Goal: Information Seeking & Learning: Learn about a topic

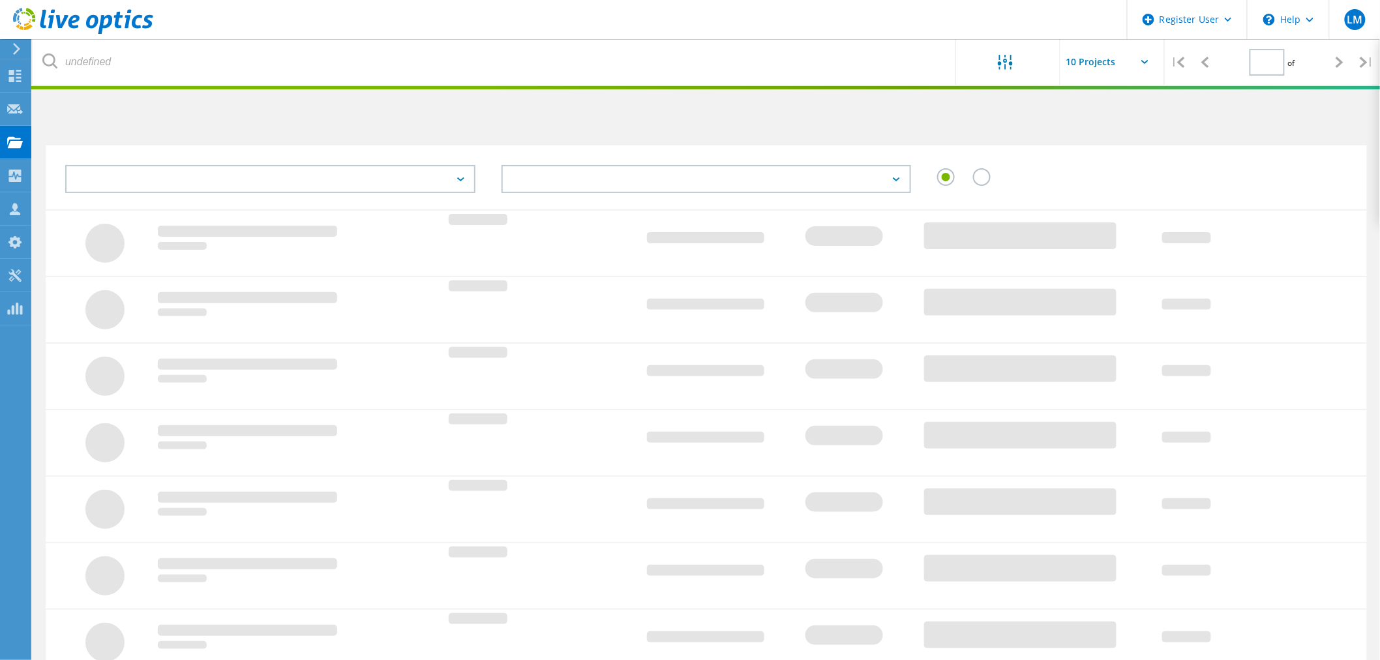
type input "1"
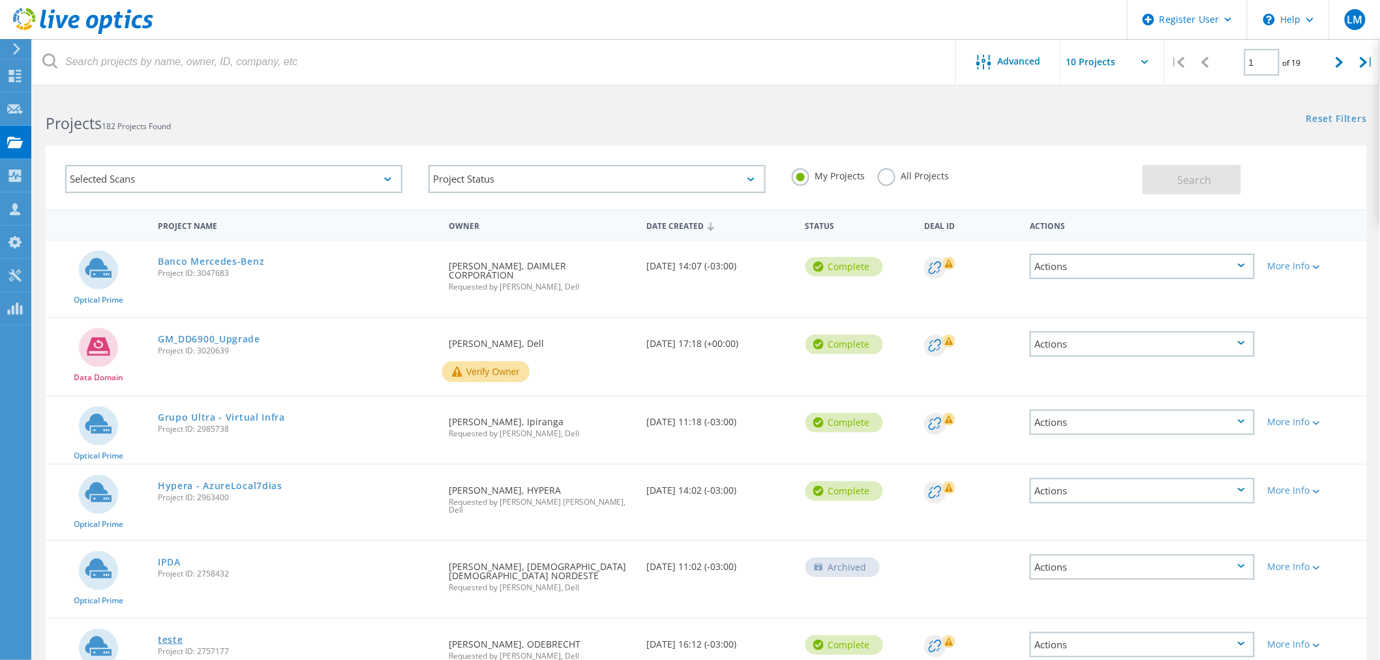
click at [171, 635] on link "teste" at bounding box center [170, 639] width 25 height 9
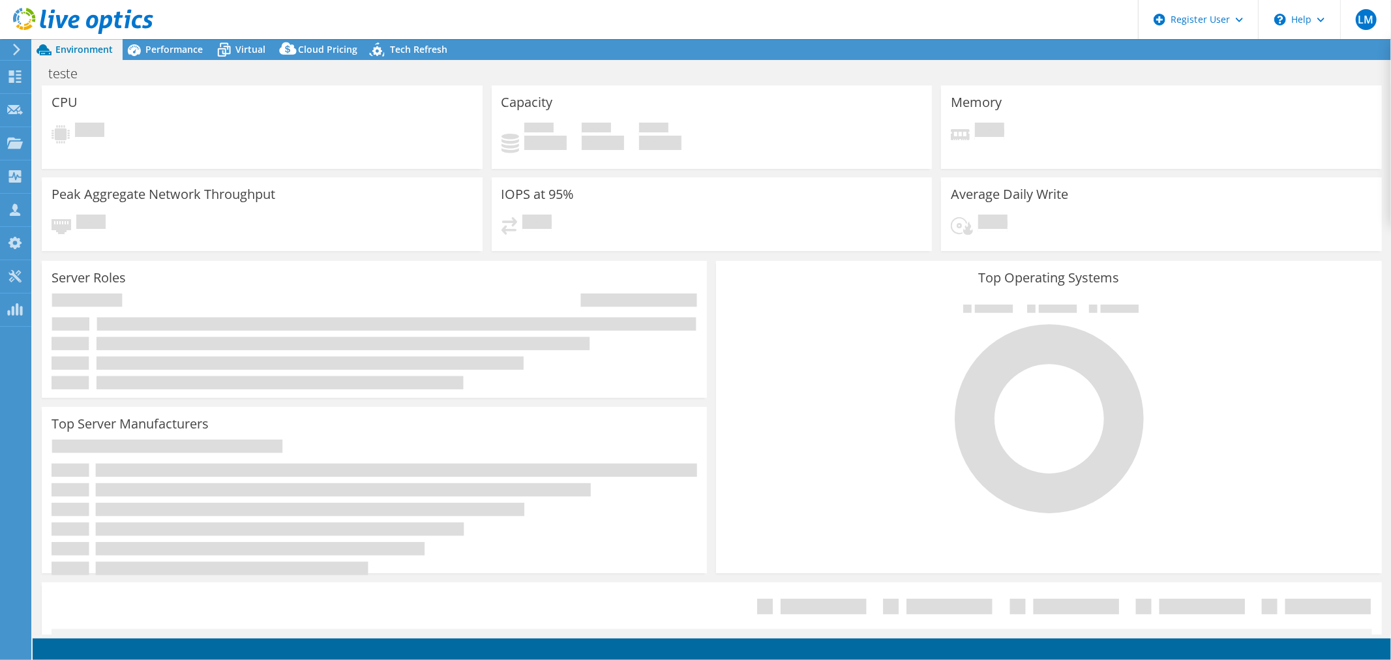
select select "USD"
select select "SouthAmerica"
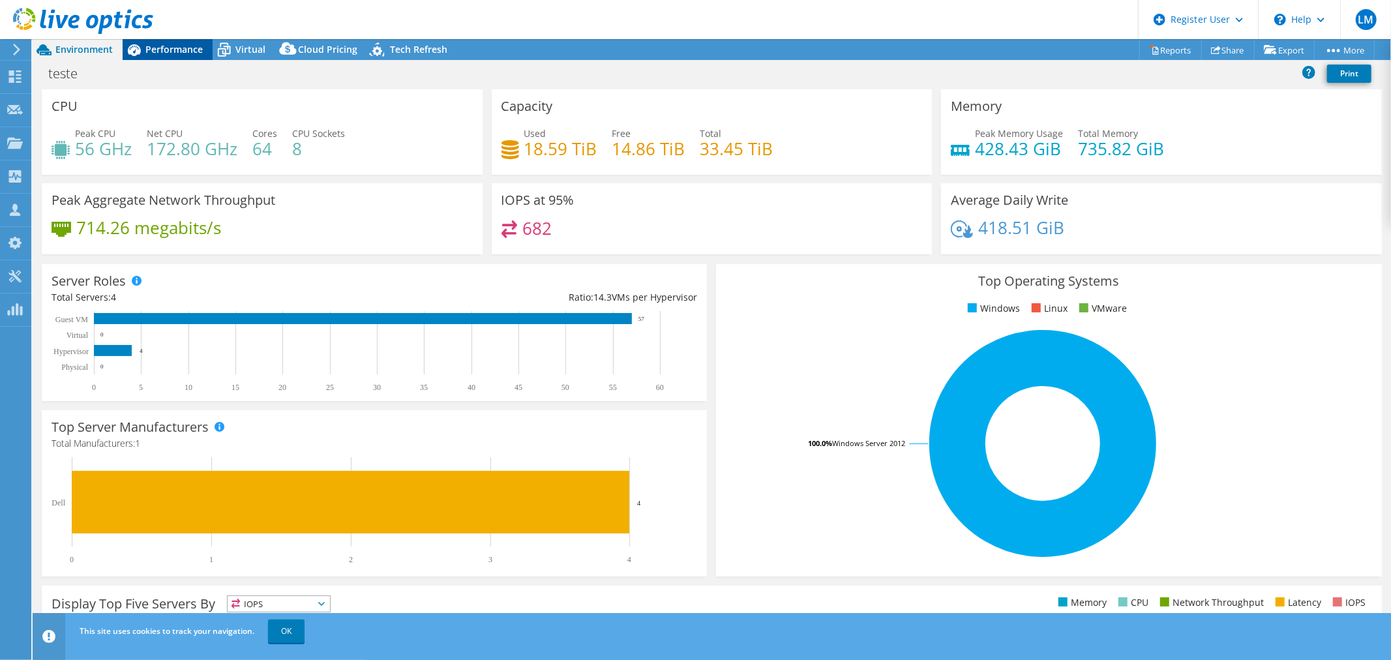
click at [174, 44] on span "Performance" at bounding box center [173, 49] width 57 height 12
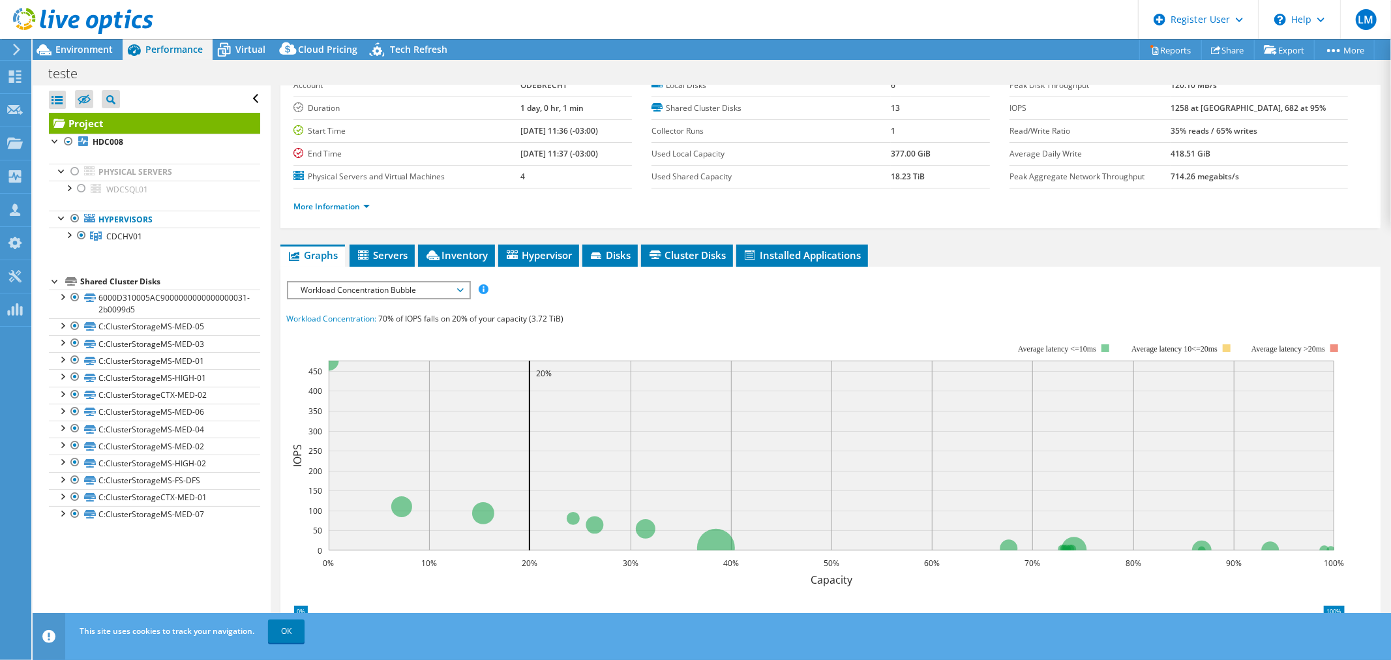
scroll to position [89, 0]
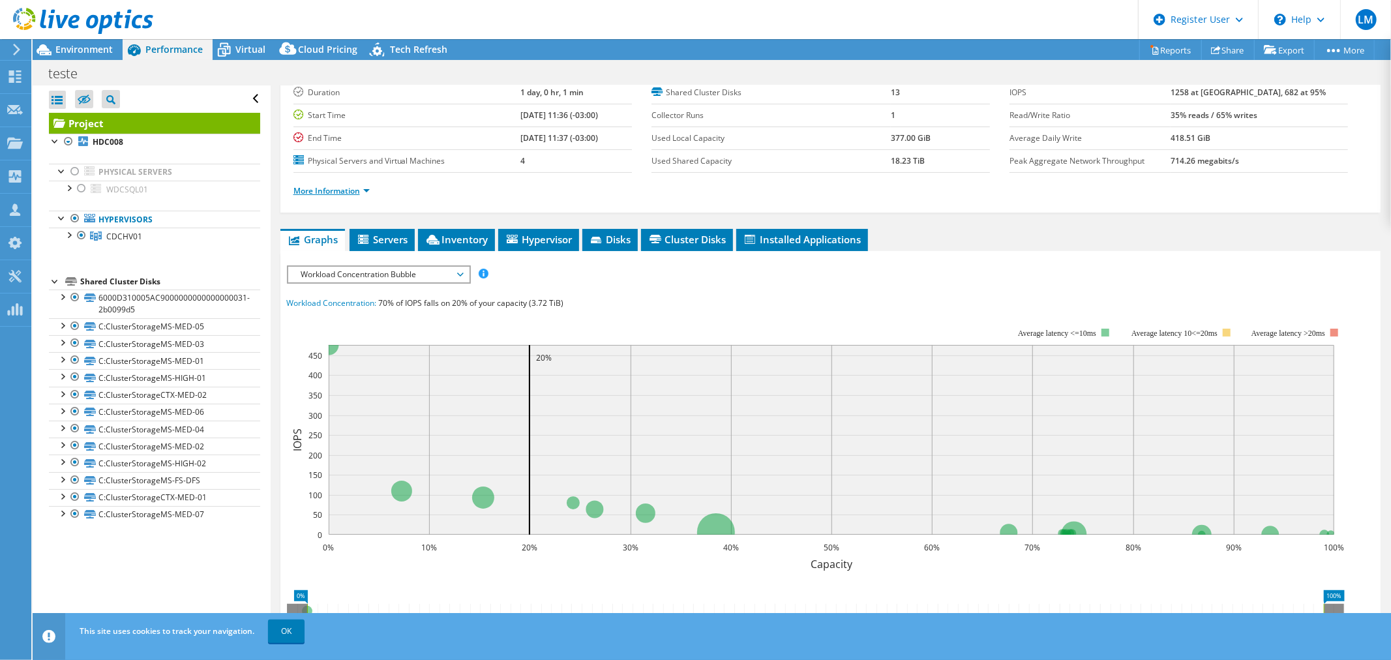
click at [339, 187] on link "More Information" at bounding box center [331, 190] width 76 height 11
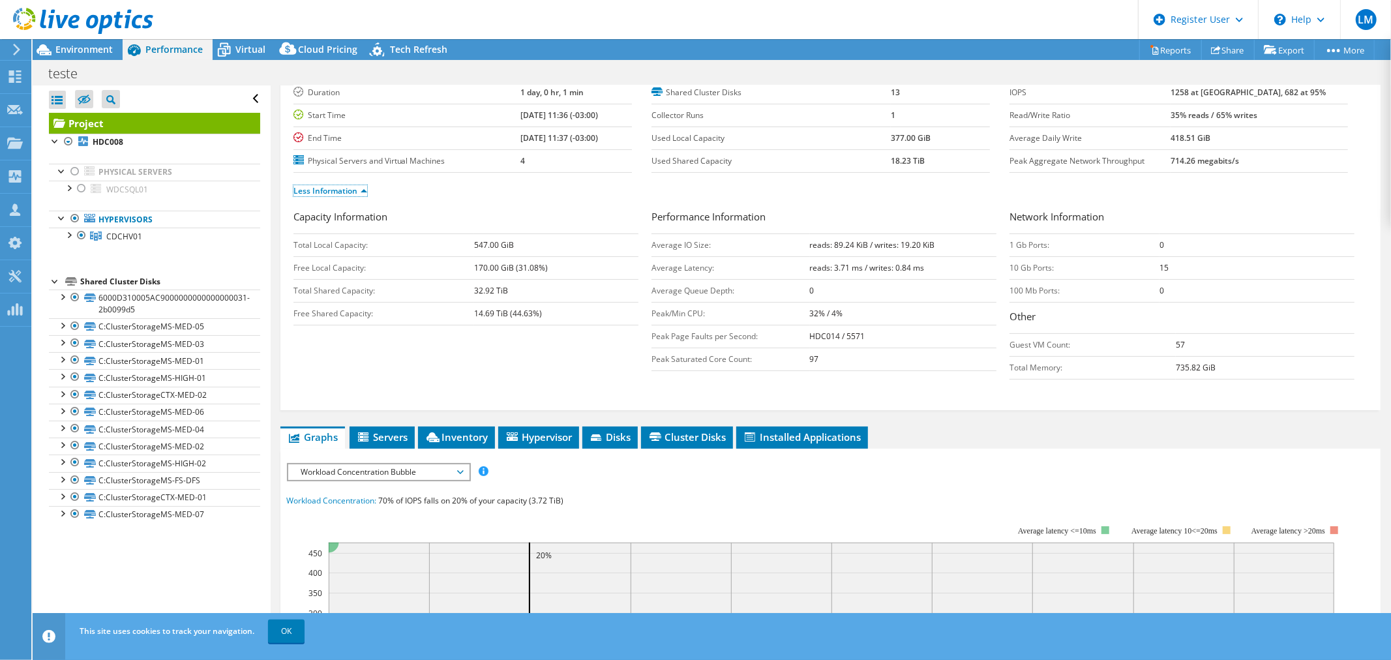
scroll to position [80, 0]
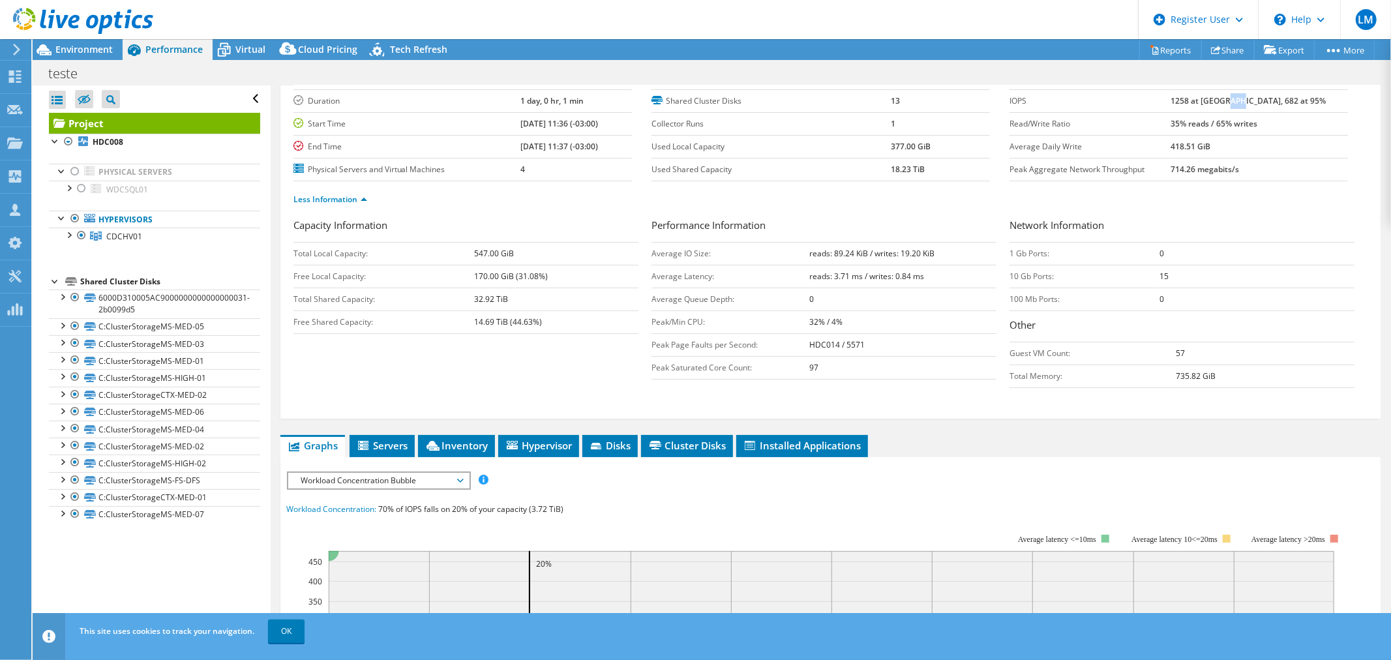
drag, startPoint x: 1256, startPoint y: 104, endPoint x: 1269, endPoint y: 103, distance: 13.1
click at [1269, 103] on b "1258 at Peak, 682 at 95%" at bounding box center [1247, 100] width 155 height 11
click at [1273, 103] on b "1258 at Peak, 682 at 95%" at bounding box center [1247, 100] width 155 height 11
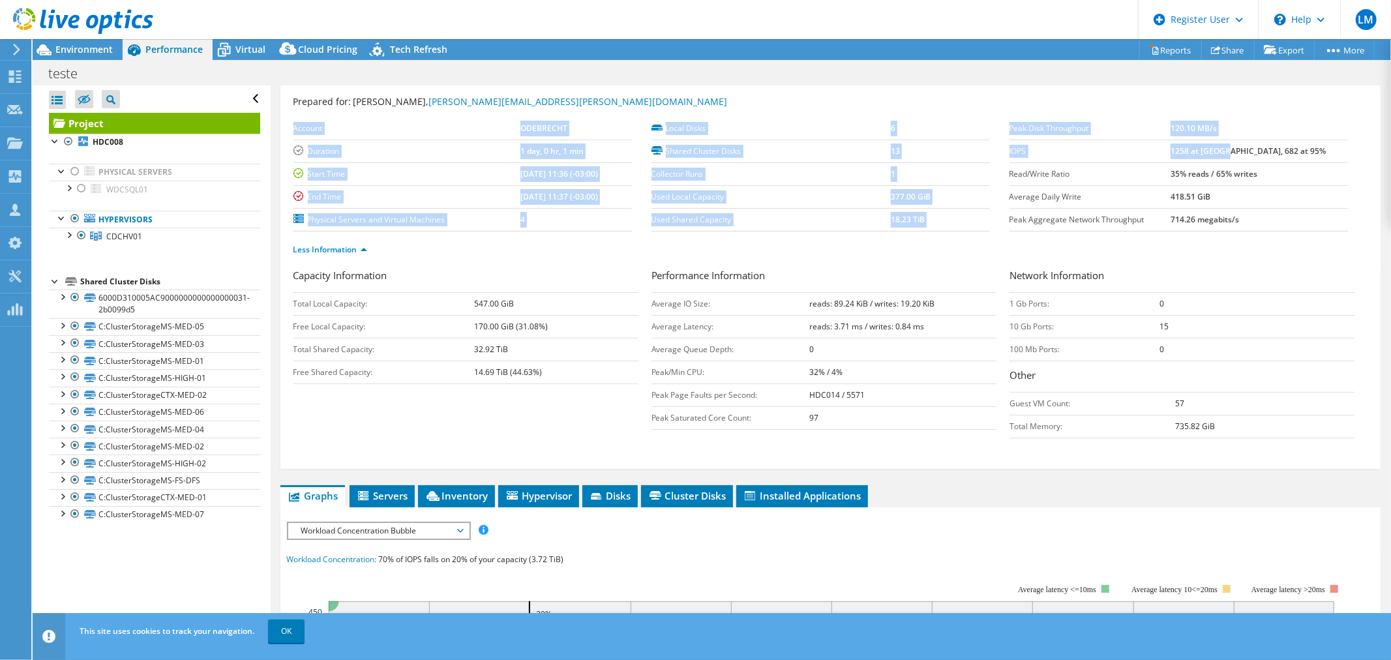
drag, startPoint x: 1256, startPoint y: 96, endPoint x: 1232, endPoint y: 168, distance: 75.5
click at [1266, 104] on section "Prepared for: Fernando Freitas, fernando.freitas@enseada.com Account ODEBRECHT …" at bounding box center [830, 181] width 1074 height 173
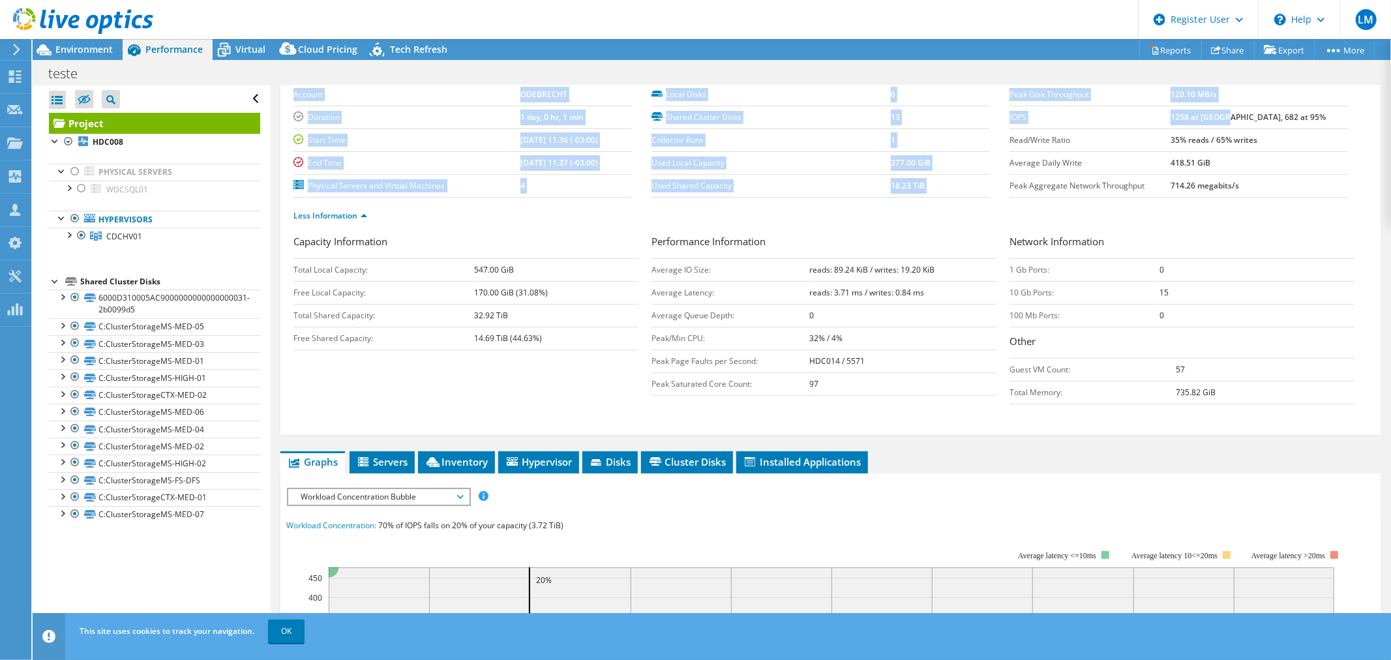
scroll to position [61, 0]
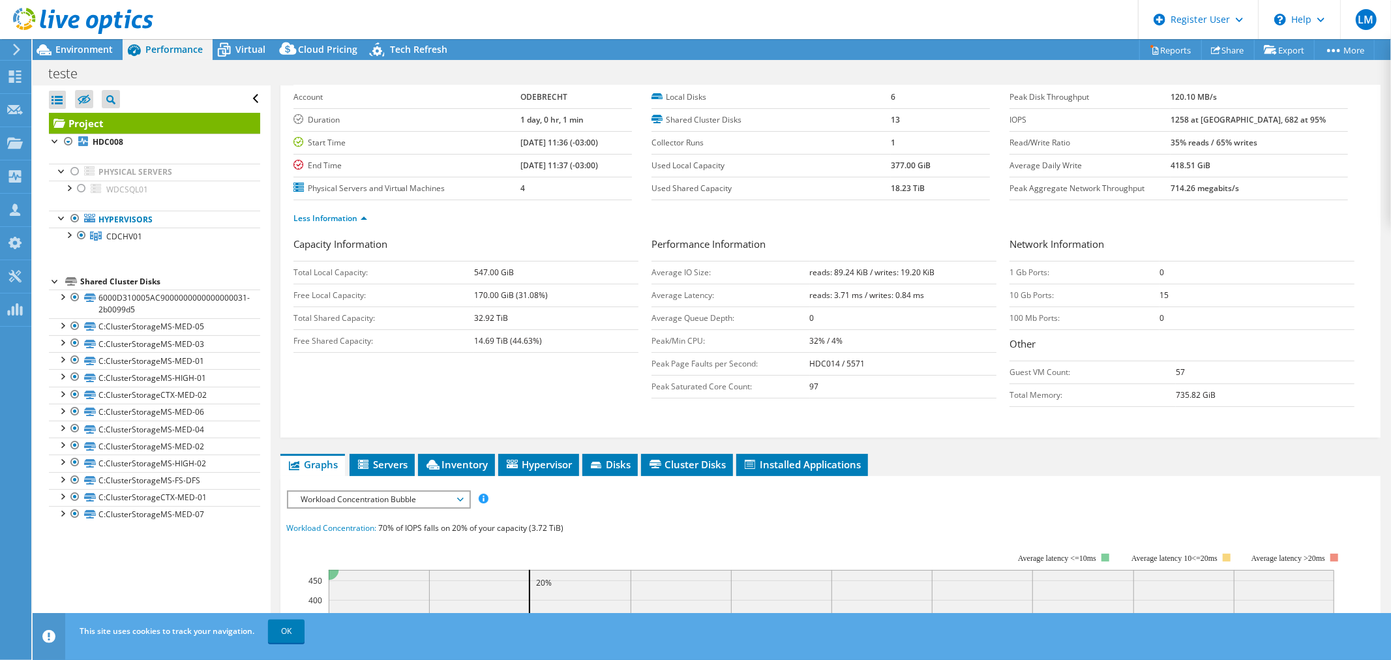
click at [1273, 211] on ul "Less Information" at bounding box center [830, 217] width 1074 height 18
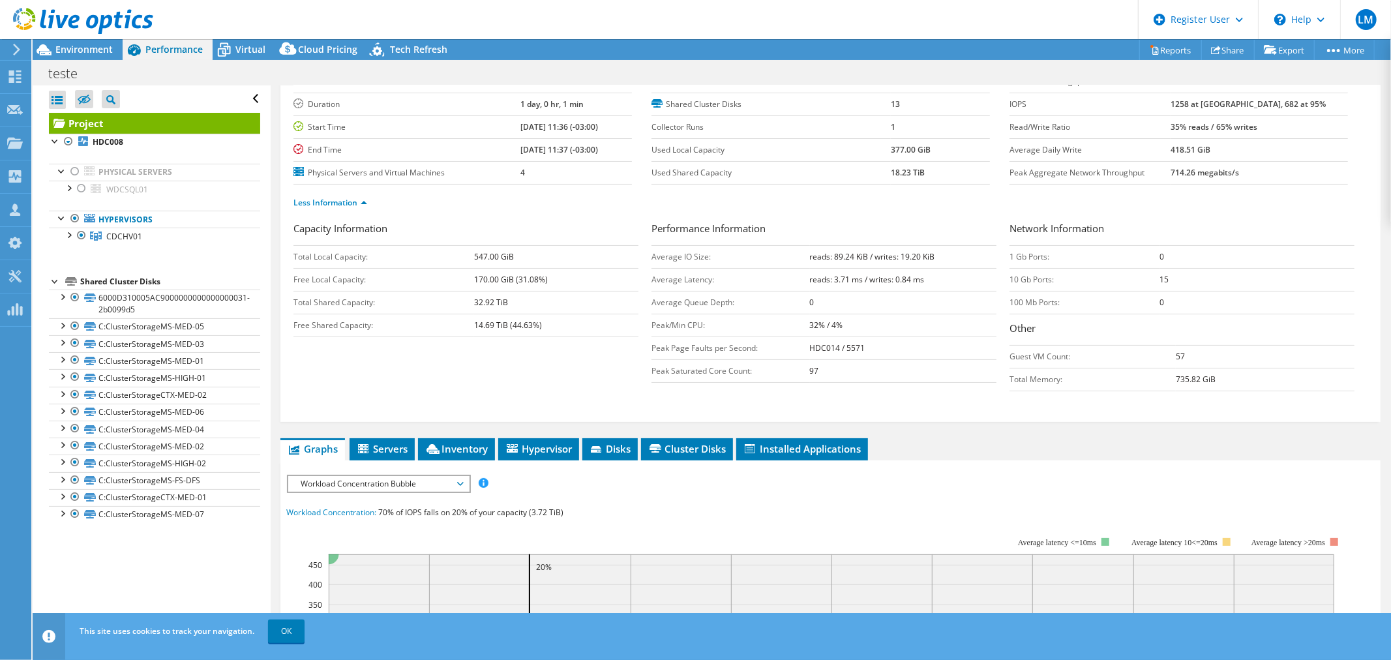
scroll to position [83, 0]
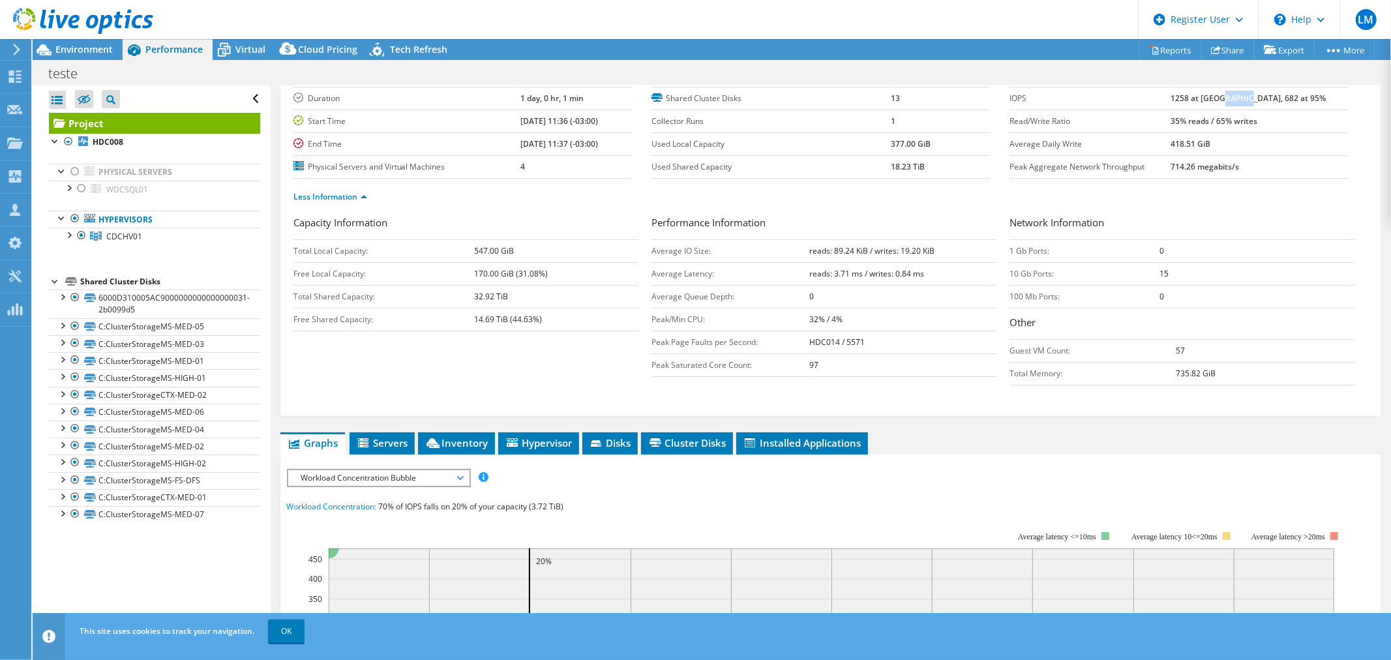
drag, startPoint x: 1255, startPoint y: 100, endPoint x: 1274, endPoint y: 103, distance: 19.2
click at [1274, 103] on td "1258 at Peak, 682 at 95%" at bounding box center [1258, 98] width 177 height 23
click at [1268, 100] on b "1258 at Peak, 682 at 95%" at bounding box center [1247, 98] width 155 height 11
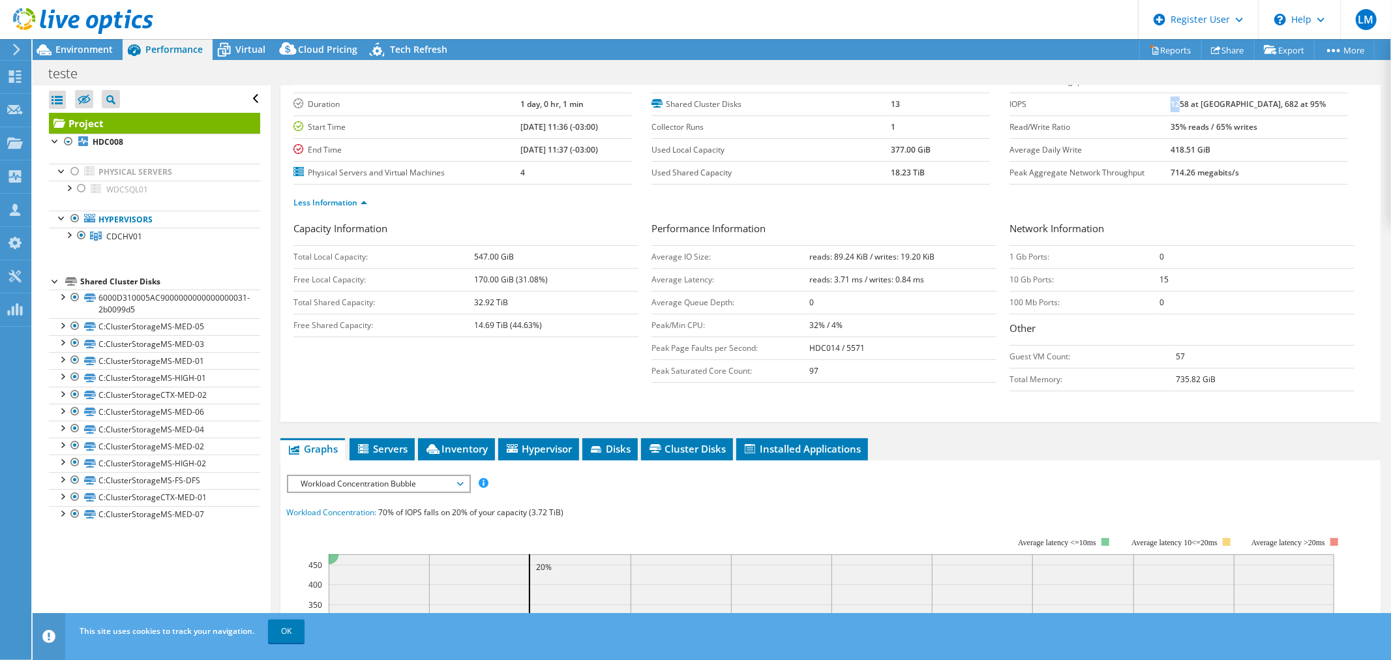
drag, startPoint x: 1204, startPoint y: 96, endPoint x: 1215, endPoint y: 100, distance: 10.9
click at [1215, 100] on b "1258 at Peak, 682 at 95%" at bounding box center [1247, 103] width 155 height 11
click at [1217, 102] on b "1258 at Peak, 682 at 95%" at bounding box center [1247, 103] width 155 height 11
drag, startPoint x: 647, startPoint y: 276, endPoint x: 711, endPoint y: 275, distance: 63.9
click at [711, 275] on td "Average Latency:" at bounding box center [730, 279] width 158 height 23
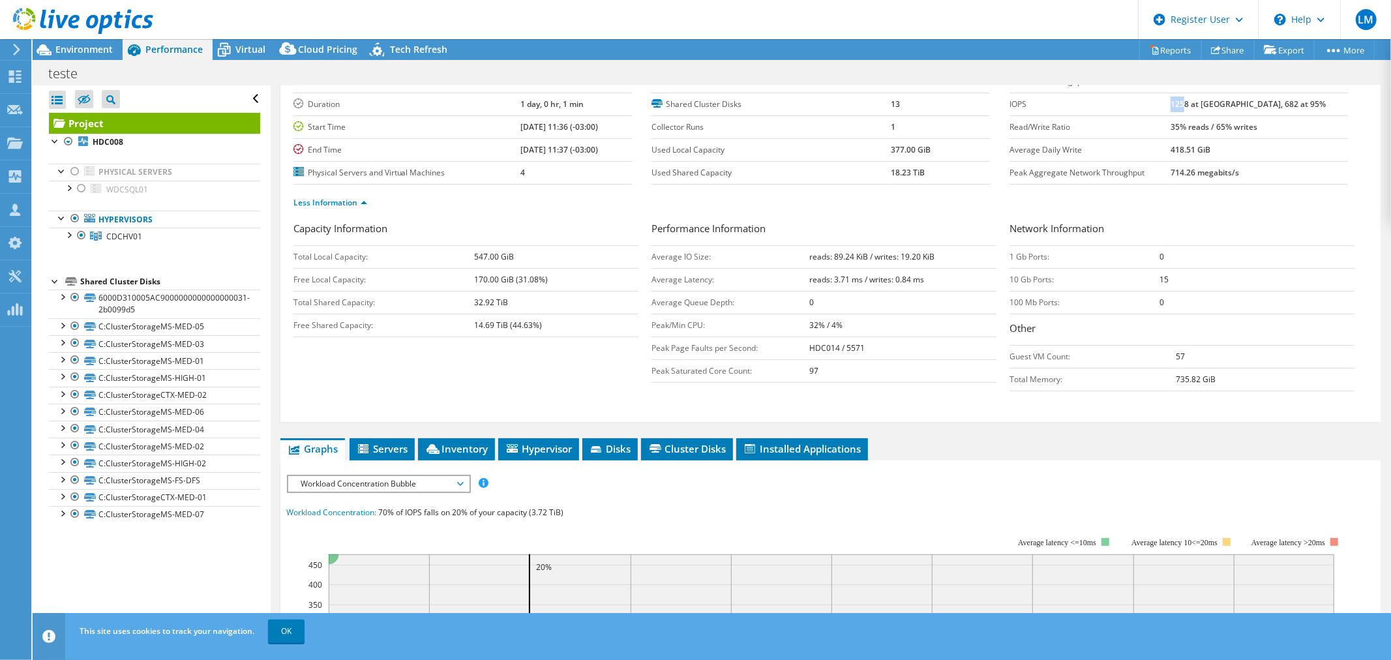
drag, startPoint x: 1204, startPoint y: 103, endPoint x: 1219, endPoint y: 106, distance: 16.0
click at [1219, 106] on b "1258 at Peak, 682 at 95%" at bounding box center [1247, 103] width 155 height 11
click at [1221, 107] on b "1258 at Peak, 682 at 95%" at bounding box center [1247, 103] width 155 height 11
drag, startPoint x: 1204, startPoint y: 125, endPoint x: 1289, endPoint y: 122, distance: 85.5
click at [1257, 122] on b "35% reads / 65% writes" at bounding box center [1213, 126] width 87 height 11
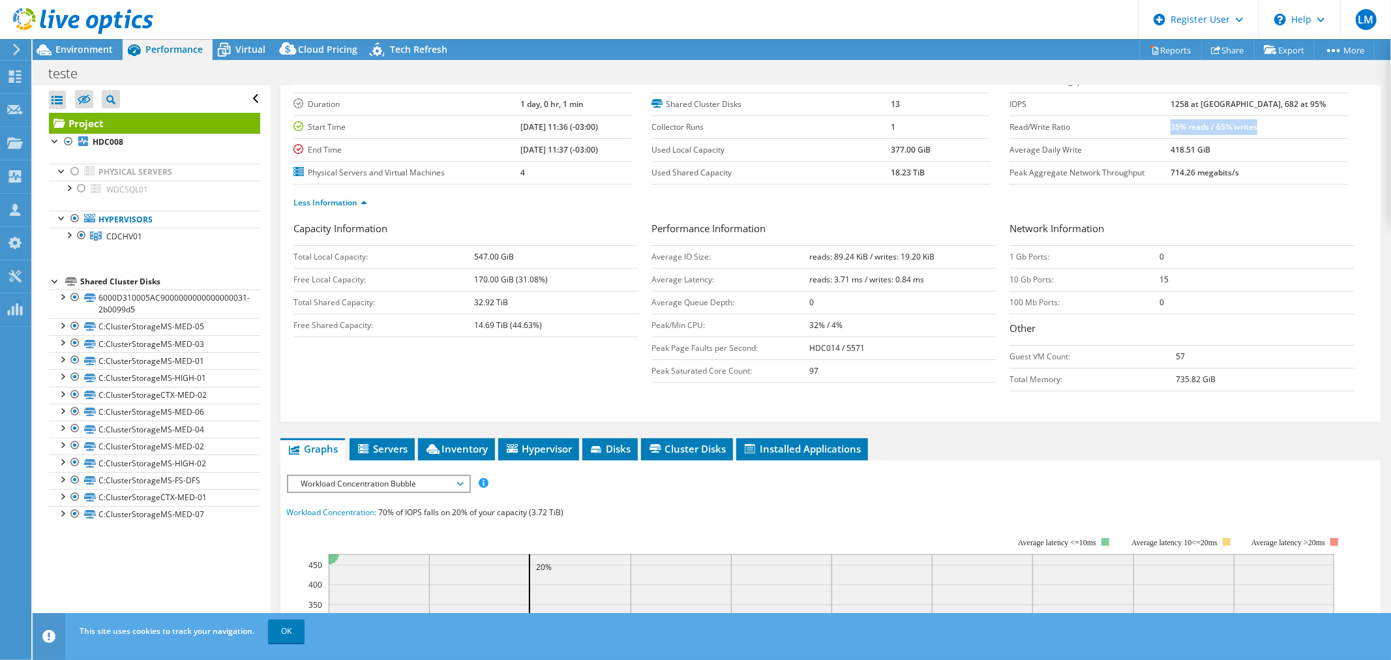
click at [1257, 122] on b "35% reads / 65% writes" at bounding box center [1213, 126] width 87 height 11
drag, startPoint x: 1204, startPoint y: 125, endPoint x: 1213, endPoint y: 125, distance: 9.1
click at [1213, 125] on b "35% reads / 65% writes" at bounding box center [1213, 126] width 87 height 11
drag, startPoint x: 1251, startPoint y: 124, endPoint x: 1264, endPoint y: 123, distance: 13.1
click at [1257, 123] on b "35% reads / 65% writes" at bounding box center [1213, 126] width 87 height 11
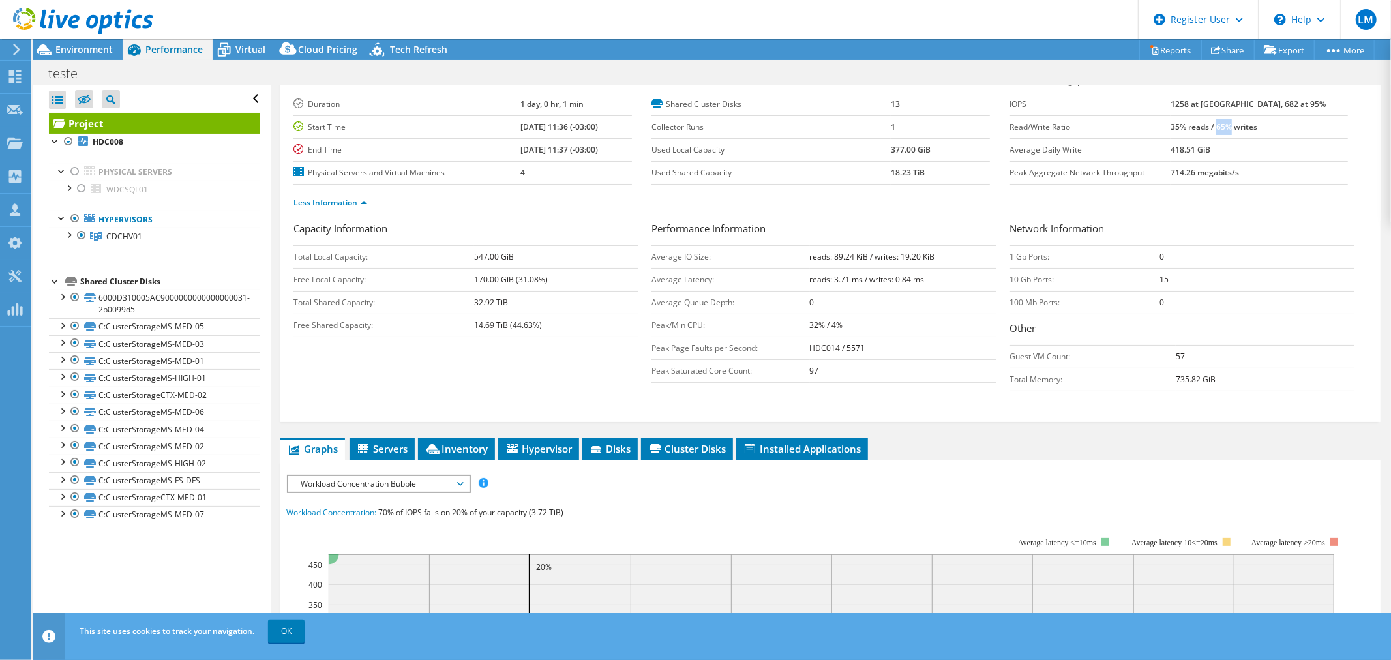
click at [1257, 123] on b "35% reads / 65% writes" at bounding box center [1213, 126] width 87 height 11
drag, startPoint x: 1204, startPoint y: 126, endPoint x: 1289, endPoint y: 121, distance: 84.9
click at [1257, 121] on b "35% reads / 65% writes" at bounding box center [1213, 126] width 87 height 11
click at [1257, 122] on b "35% reads / 65% writes" at bounding box center [1213, 126] width 87 height 11
drag, startPoint x: 1204, startPoint y: 126, endPoint x: 1243, endPoint y: 125, distance: 39.1
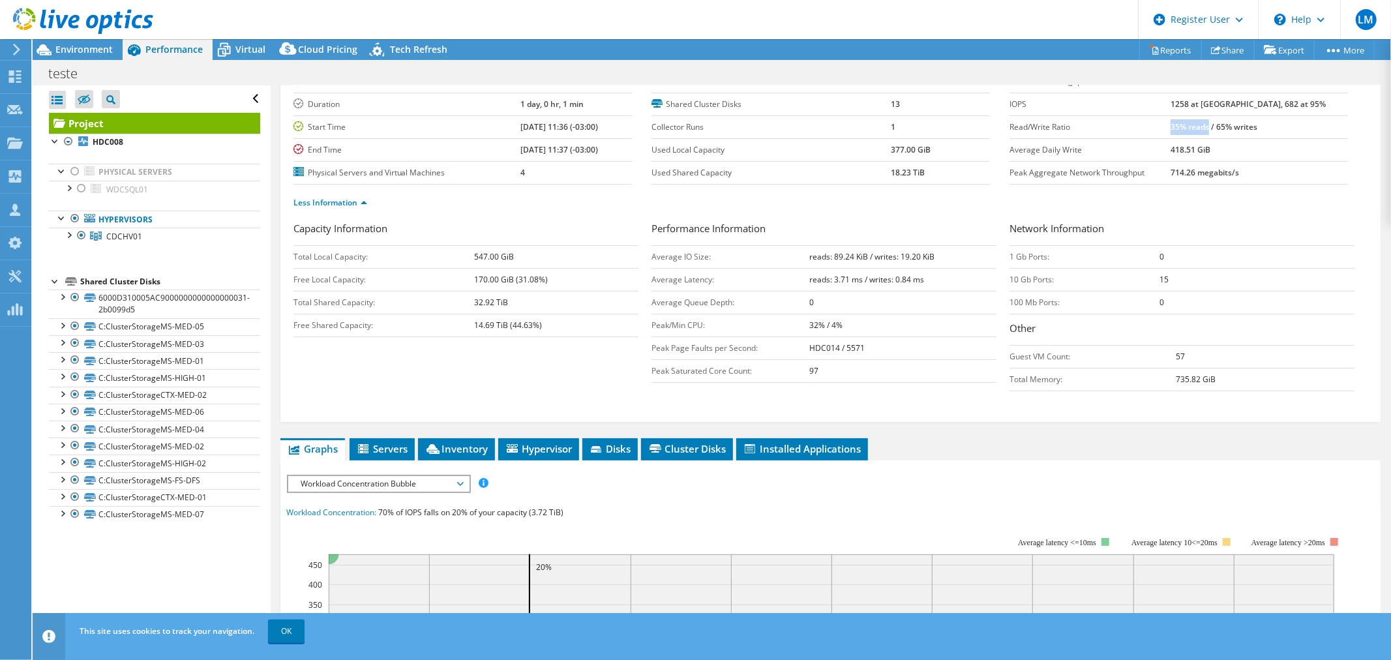
click at [1243, 125] on b "35% reads / 65% writes" at bounding box center [1213, 126] width 87 height 11
click at [1221, 126] on b "35% reads / 65% writes" at bounding box center [1213, 126] width 87 height 11
drag, startPoint x: 1251, startPoint y: 125, endPoint x: 1291, endPoint y: 125, distance: 40.4
click at [1257, 125] on b "35% reads / 65% writes" at bounding box center [1213, 126] width 87 height 11
click at [1257, 126] on b "35% reads / 65% writes" at bounding box center [1213, 126] width 87 height 11
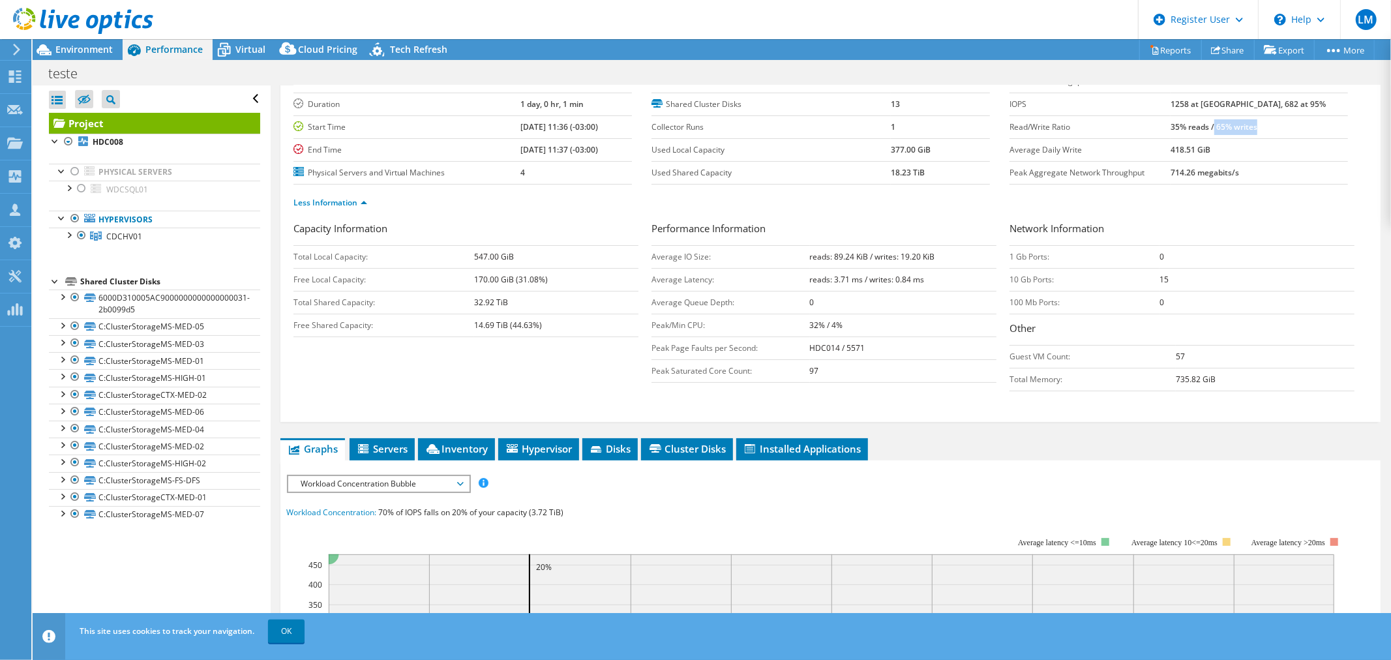
drag, startPoint x: 1247, startPoint y: 126, endPoint x: 1291, endPoint y: 125, distance: 43.7
click at [1257, 125] on b "35% reads / 65% writes" at bounding box center [1213, 126] width 87 height 11
drag, startPoint x: 1204, startPoint y: 126, endPoint x: 1289, endPoint y: 126, distance: 84.8
click at [1257, 126] on b "35% reads / 65% writes" at bounding box center [1213, 126] width 87 height 11
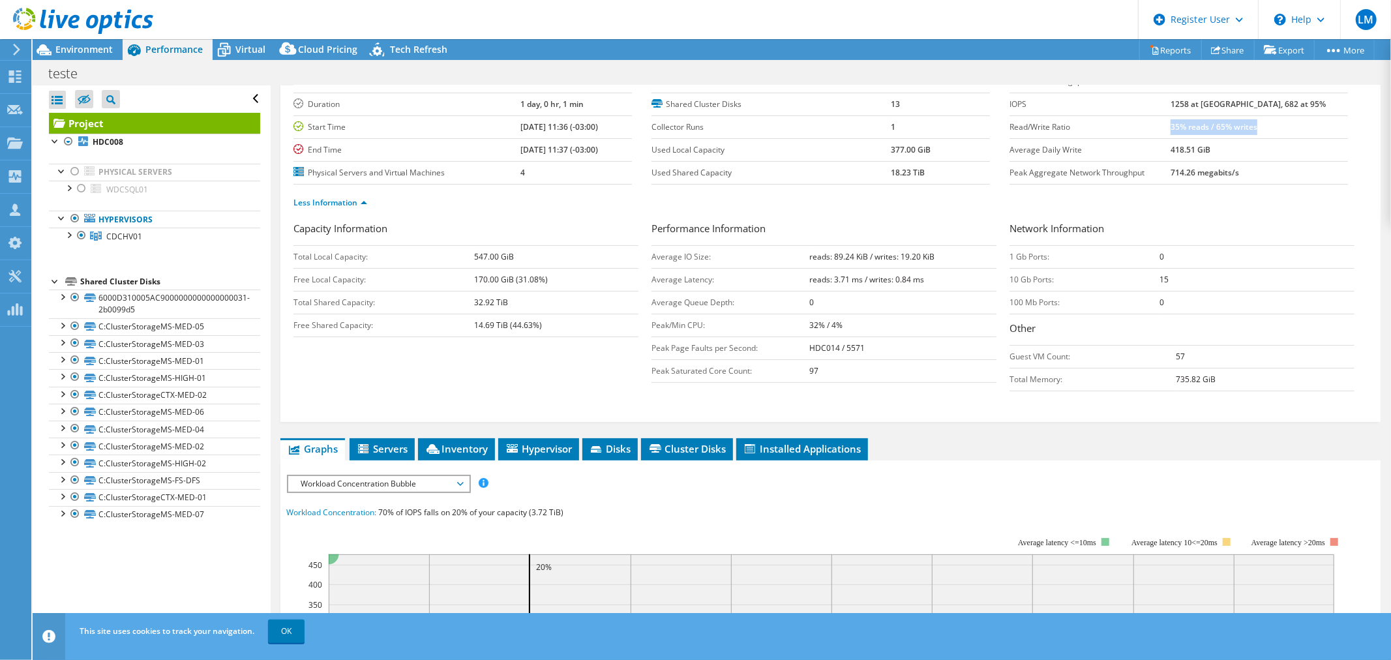
click at [1257, 126] on b "35% reads / 65% writes" at bounding box center [1213, 126] width 87 height 11
drag, startPoint x: 805, startPoint y: 277, endPoint x: 915, endPoint y: 273, distance: 109.6
click at [915, 274] on b "reads: 3.71 ms / writes: 0.84 ms" at bounding box center [867, 279] width 115 height 11
drag, startPoint x: 805, startPoint y: 277, endPoint x: 917, endPoint y: 274, distance: 112.2
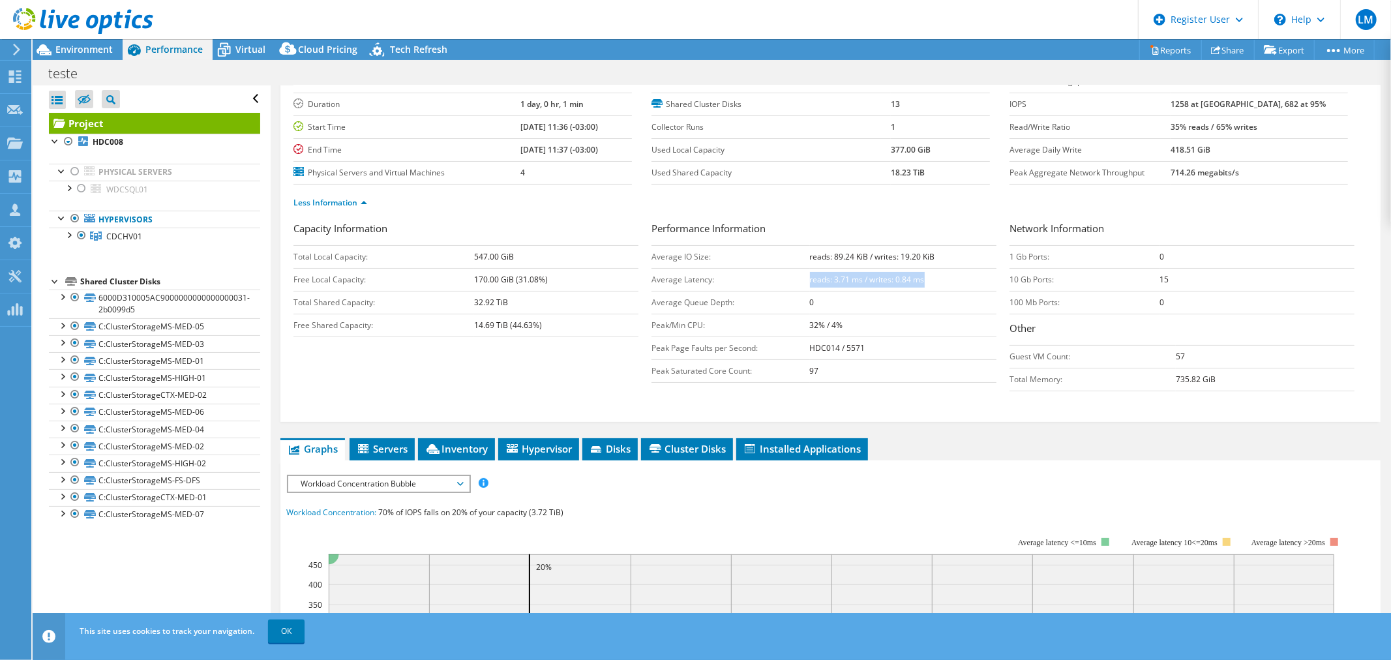
click at [917, 274] on b "reads: 3.71 ms / writes: 0.84 ms" at bounding box center [867, 279] width 115 height 11
click at [901, 277] on b "reads: 3.71 ms / writes: 0.84 ms" at bounding box center [867, 279] width 115 height 11
drag, startPoint x: 806, startPoint y: 278, endPoint x: 856, endPoint y: 277, distance: 50.2
click at [856, 277] on b "reads: 3.71 ms / writes: 0.84 ms" at bounding box center [867, 279] width 115 height 11
click at [848, 278] on b "reads: 3.71 ms / writes: 0.84 ms" at bounding box center [867, 279] width 115 height 11
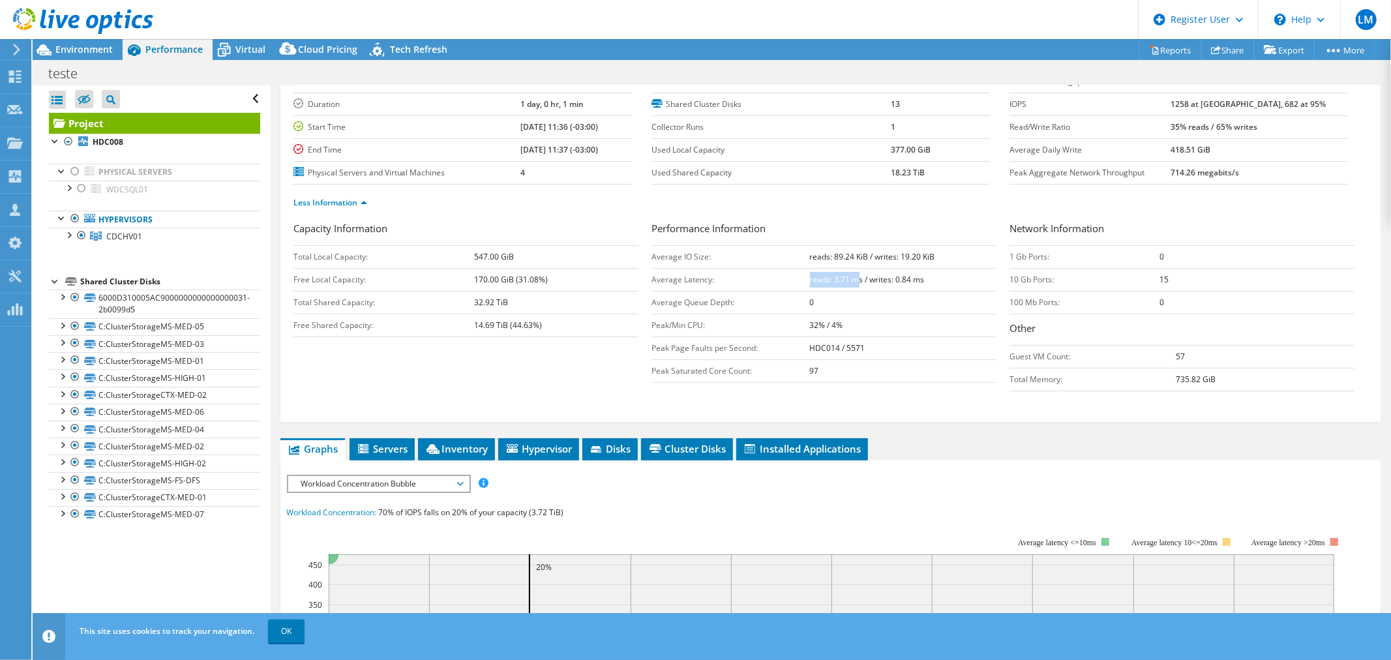
drag, startPoint x: 805, startPoint y: 279, endPoint x: 850, endPoint y: 277, distance: 45.0
click at [850, 277] on b "reads: 3.71 ms / writes: 0.84 ms" at bounding box center [867, 279] width 115 height 11
click at [831, 278] on b "reads: 3.71 ms / writes: 0.84 ms" at bounding box center [867, 279] width 115 height 11
drag, startPoint x: 826, startPoint y: 278, endPoint x: 852, endPoint y: 279, distance: 26.1
click at [852, 279] on b "reads: 3.71 ms / writes: 0.84 ms" at bounding box center [867, 279] width 115 height 11
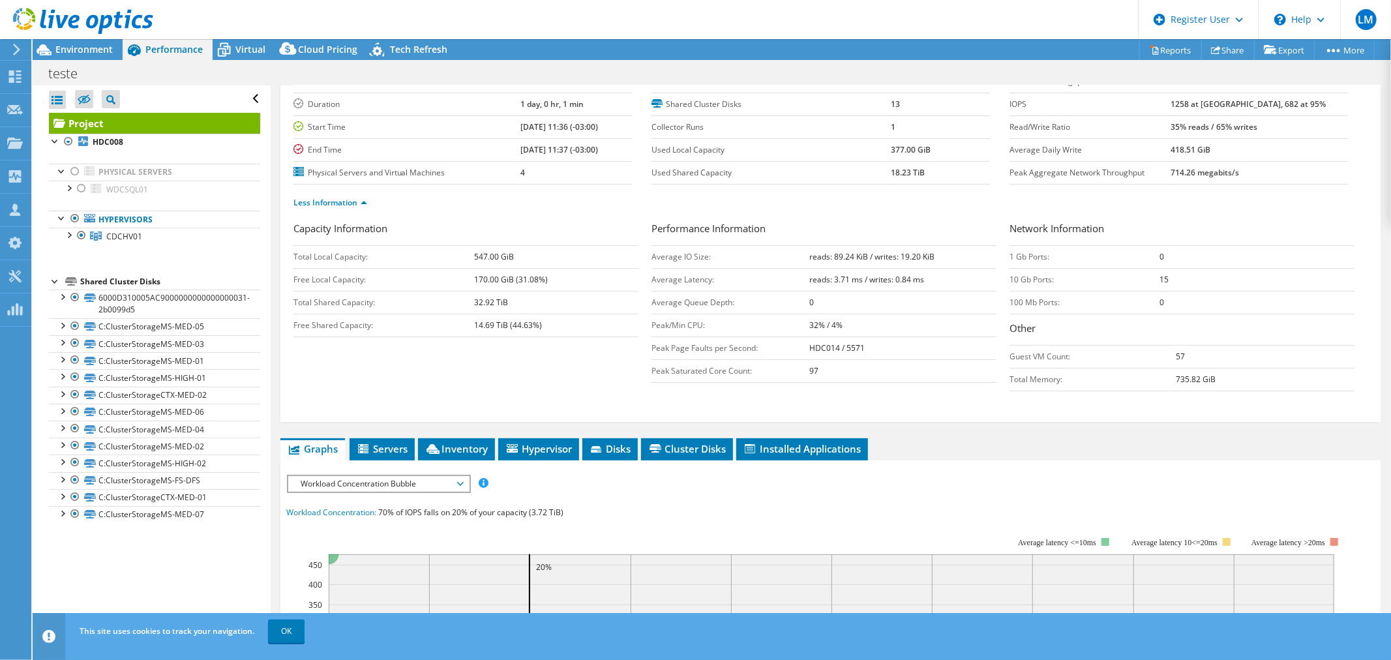
click at [818, 280] on b "reads: 3.71 ms / writes: 0.84 ms" at bounding box center [867, 279] width 115 height 11
drag, startPoint x: 805, startPoint y: 278, endPoint x: 850, endPoint y: 278, distance: 44.3
click at [850, 278] on b "reads: 3.71 ms / writes: 0.84 ms" at bounding box center [867, 279] width 115 height 11
click at [835, 275] on b "reads: 3.71 ms / writes: 0.84 ms" at bounding box center [867, 279] width 115 height 11
drag, startPoint x: 828, startPoint y: 278, endPoint x: 859, endPoint y: 277, distance: 30.7
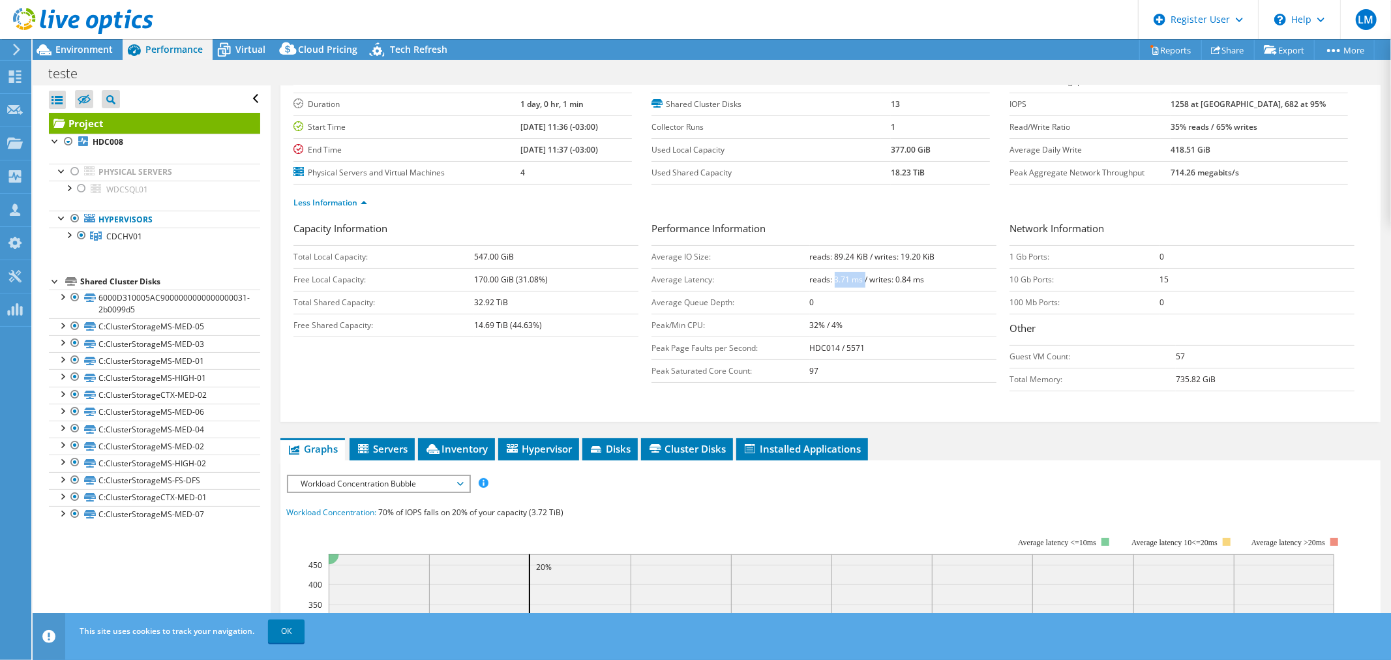
click at [859, 277] on b "reads: 3.71 ms / writes: 0.84 ms" at bounding box center [867, 279] width 115 height 11
click at [852, 281] on b "reads: 3.71 ms / writes: 0.84 ms" at bounding box center [867, 279] width 115 height 11
drag, startPoint x: 829, startPoint y: 280, endPoint x: 856, endPoint y: 277, distance: 26.9
click at [856, 277] on b "reads: 3.71 ms / writes: 0.84 ms" at bounding box center [867, 279] width 115 height 11
click at [848, 279] on b "reads: 3.71 ms / writes: 0.84 ms" at bounding box center [867, 279] width 115 height 11
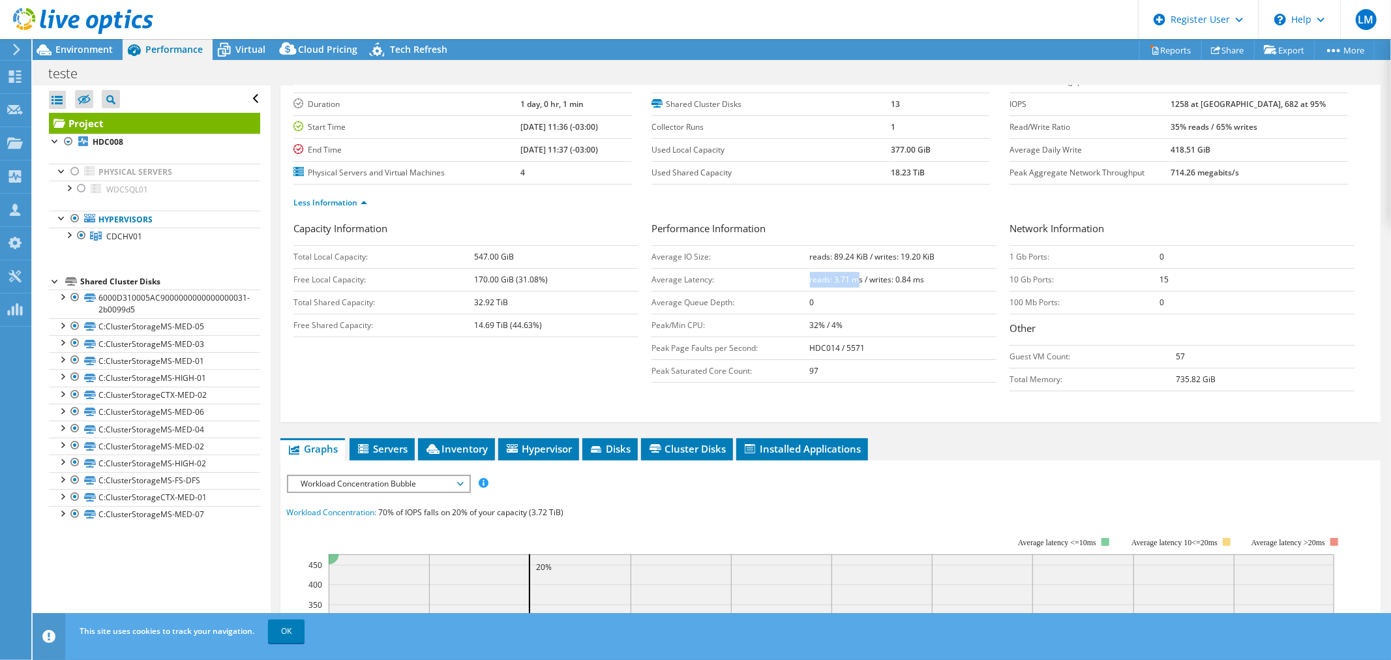
drag, startPoint x: 805, startPoint y: 278, endPoint x: 850, endPoint y: 279, distance: 45.0
click at [850, 279] on b "reads: 3.71 ms / writes: 0.84 ms" at bounding box center [867, 279] width 115 height 11
drag, startPoint x: 647, startPoint y: 299, endPoint x: 734, endPoint y: 303, distance: 86.2
click at [734, 303] on td "Average Queue Depth:" at bounding box center [730, 302] width 158 height 23
drag, startPoint x: 805, startPoint y: 301, endPoint x: 820, endPoint y: 300, distance: 15.7
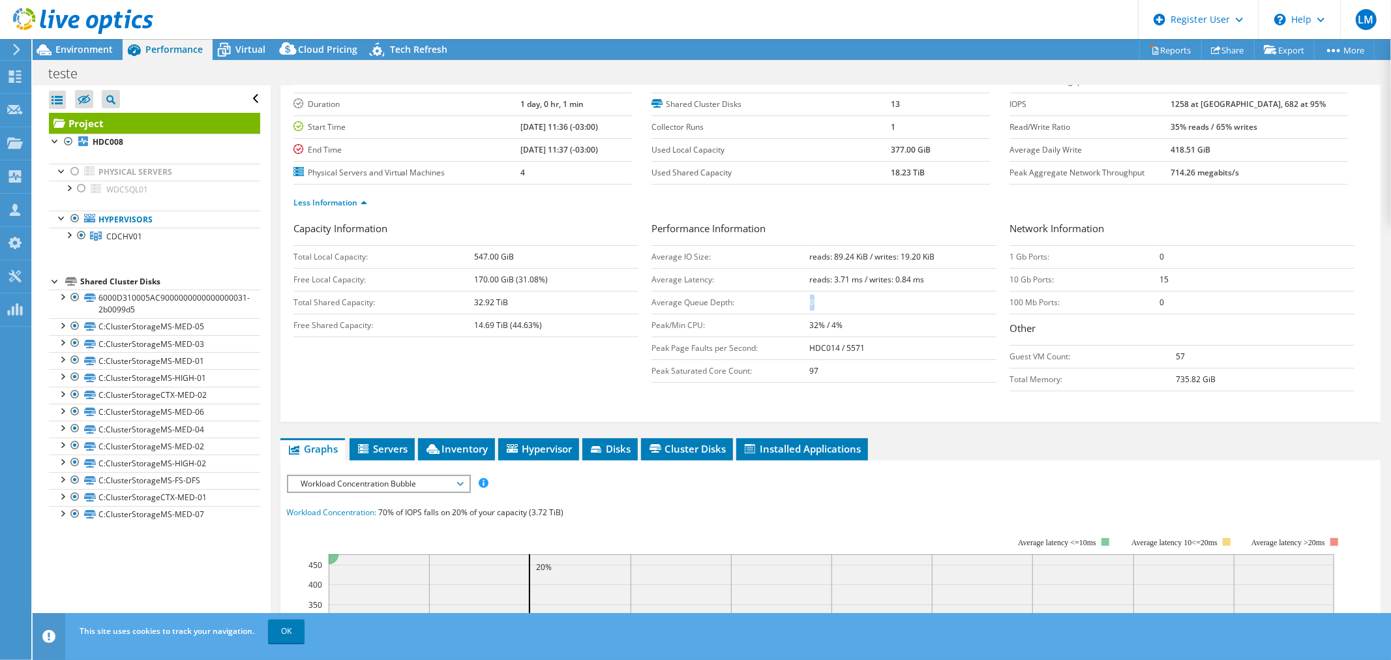
click at [820, 300] on td "0" at bounding box center [903, 302] width 186 height 23
click at [816, 301] on td "0" at bounding box center [903, 302] width 186 height 23
drag, startPoint x: 648, startPoint y: 323, endPoint x: 838, endPoint y: 328, distance: 189.8
click at [838, 328] on tr "Peak/Min CPU: 32% / 4%" at bounding box center [823, 325] width 345 height 23
click at [810, 331] on td "32% / 4%" at bounding box center [903, 325] width 186 height 23
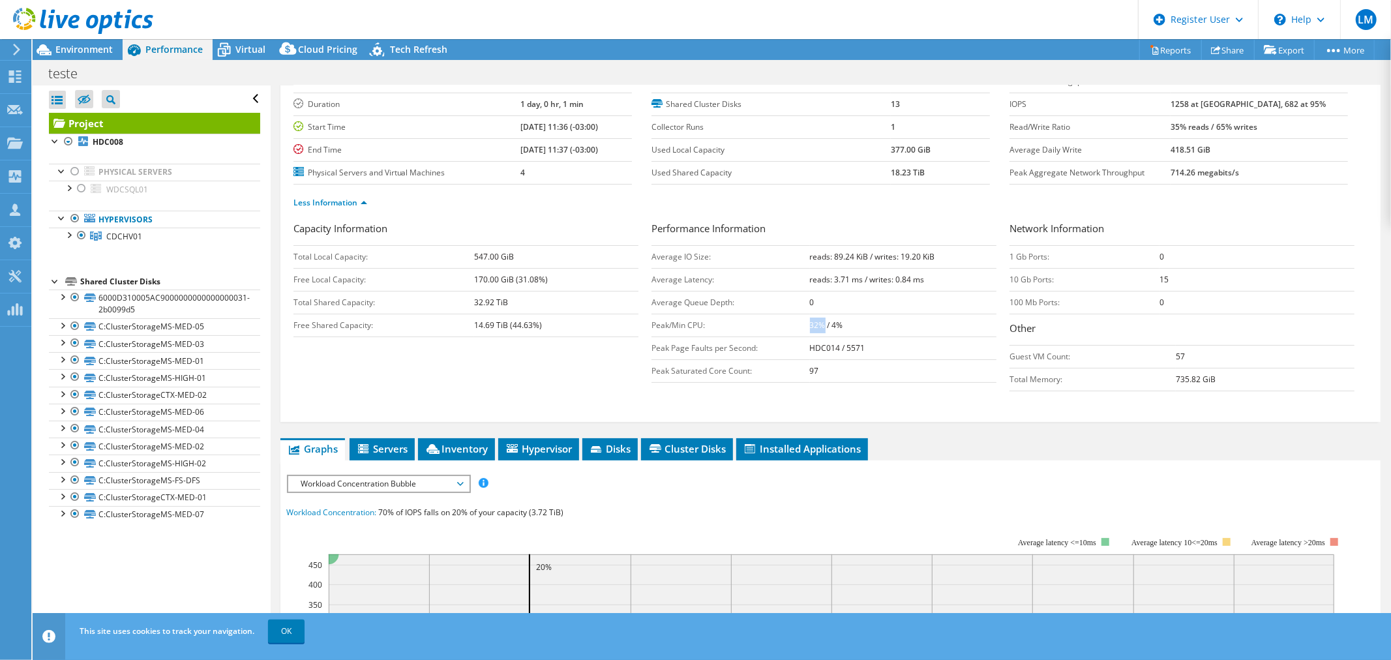
drag, startPoint x: 805, startPoint y: 327, endPoint x: 817, endPoint y: 327, distance: 11.7
click at [817, 327] on b "32% / 4%" at bounding box center [826, 324] width 33 height 11
drag, startPoint x: 828, startPoint y: 327, endPoint x: 841, endPoint y: 327, distance: 13.0
click at [841, 327] on td "32% / 4%" at bounding box center [903, 325] width 186 height 23
drag, startPoint x: 805, startPoint y: 328, endPoint x: 818, endPoint y: 328, distance: 13.7
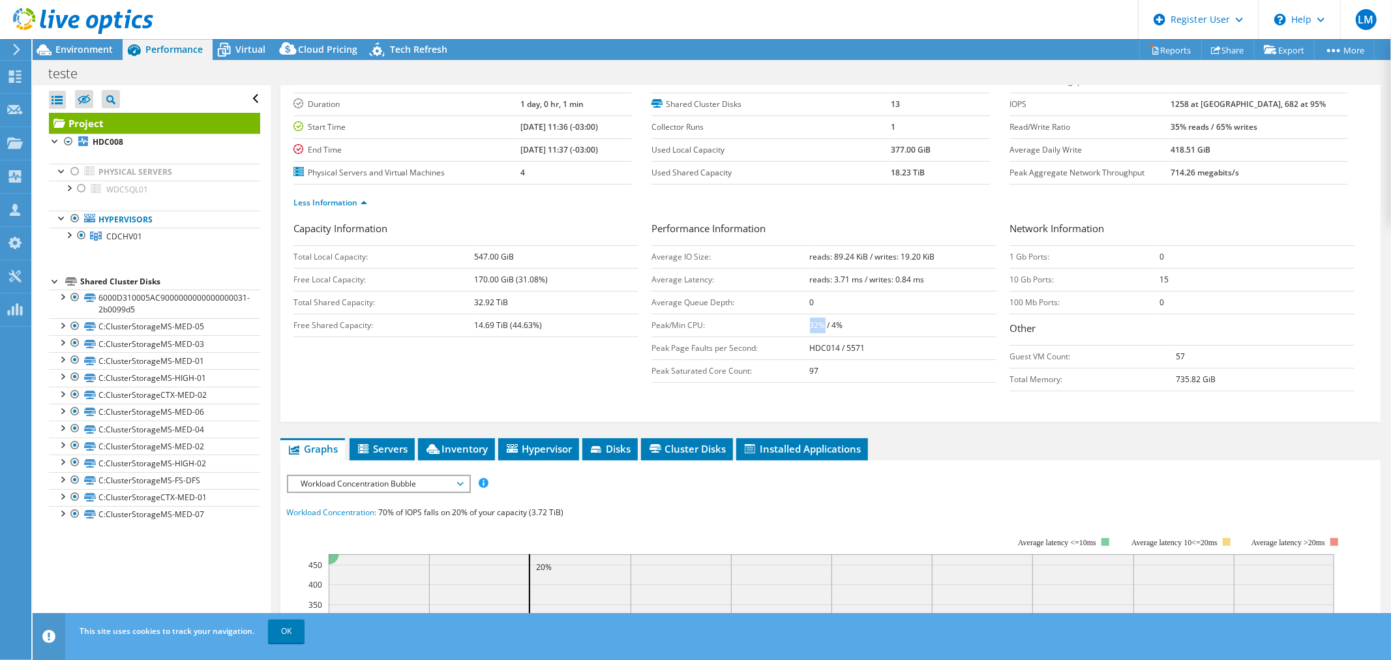
click at [818, 328] on b "32% / 4%" at bounding box center [826, 324] width 33 height 11
drag, startPoint x: 647, startPoint y: 323, endPoint x: 711, endPoint y: 321, distance: 63.3
click at [711, 321] on td "Peak/Min CPU:" at bounding box center [730, 325] width 158 height 23
drag, startPoint x: 807, startPoint y: 327, endPoint x: 816, endPoint y: 327, distance: 9.1
click at [816, 327] on b "32% / 4%" at bounding box center [826, 324] width 33 height 11
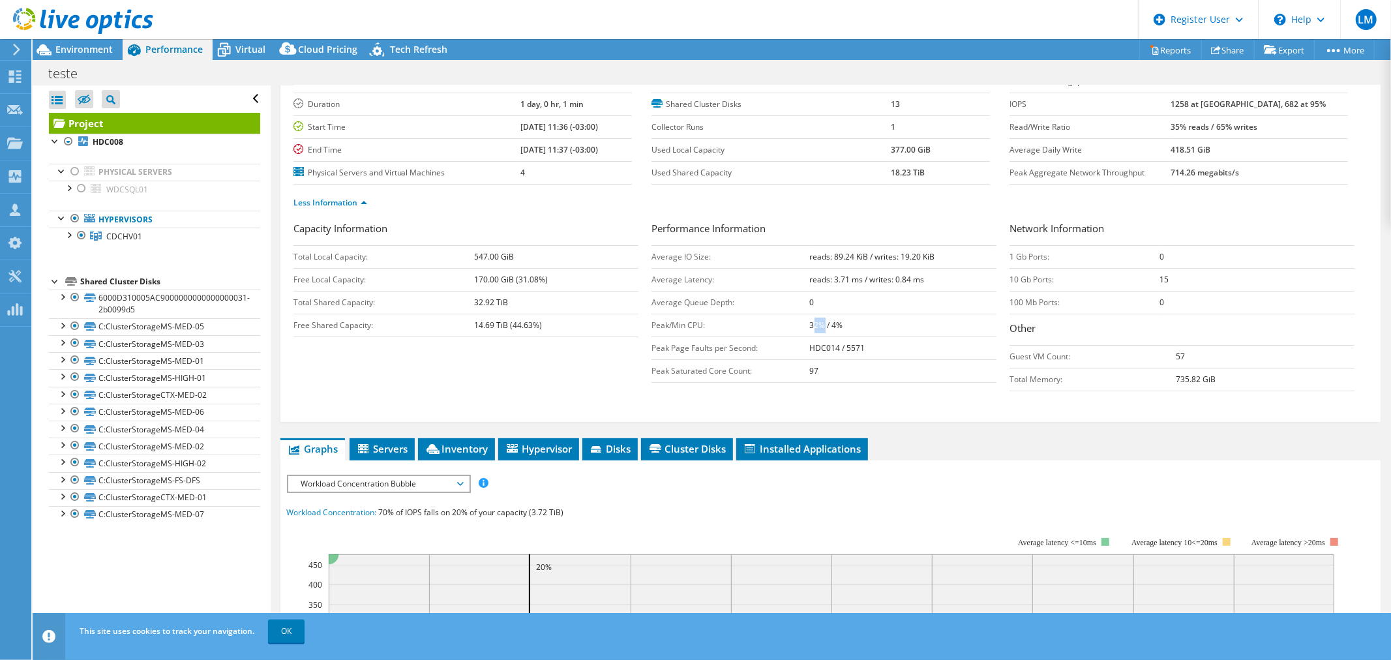
click at [810, 327] on b "32% / 4%" at bounding box center [826, 324] width 33 height 11
drag, startPoint x: 679, startPoint y: 277, endPoint x: 719, endPoint y: 276, distance: 39.1
click at [719, 276] on td "Average Latency:" at bounding box center [730, 279] width 158 height 23
drag, startPoint x: 648, startPoint y: 325, endPoint x: 702, endPoint y: 322, distance: 54.2
click at [702, 322] on td "Peak/Min CPU:" at bounding box center [730, 325] width 158 height 23
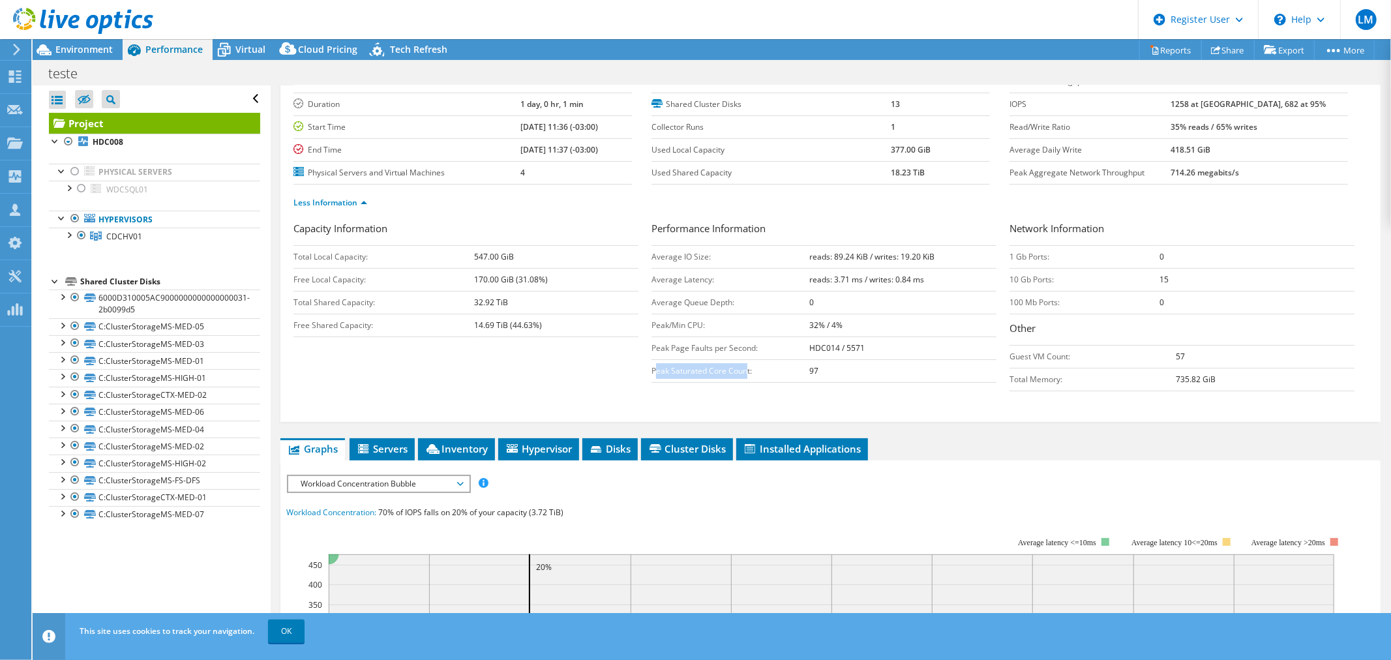
drag, startPoint x: 651, startPoint y: 372, endPoint x: 744, endPoint y: 366, distance: 93.5
click at [744, 366] on td "Peak Saturated Core Count:" at bounding box center [730, 370] width 158 height 23
click at [664, 368] on td "Peak Saturated Core Count:" at bounding box center [730, 370] width 158 height 23
drag, startPoint x: 649, startPoint y: 368, endPoint x: 727, endPoint y: 366, distance: 78.3
click at [727, 366] on td "Peak Saturated Core Count:" at bounding box center [730, 370] width 158 height 23
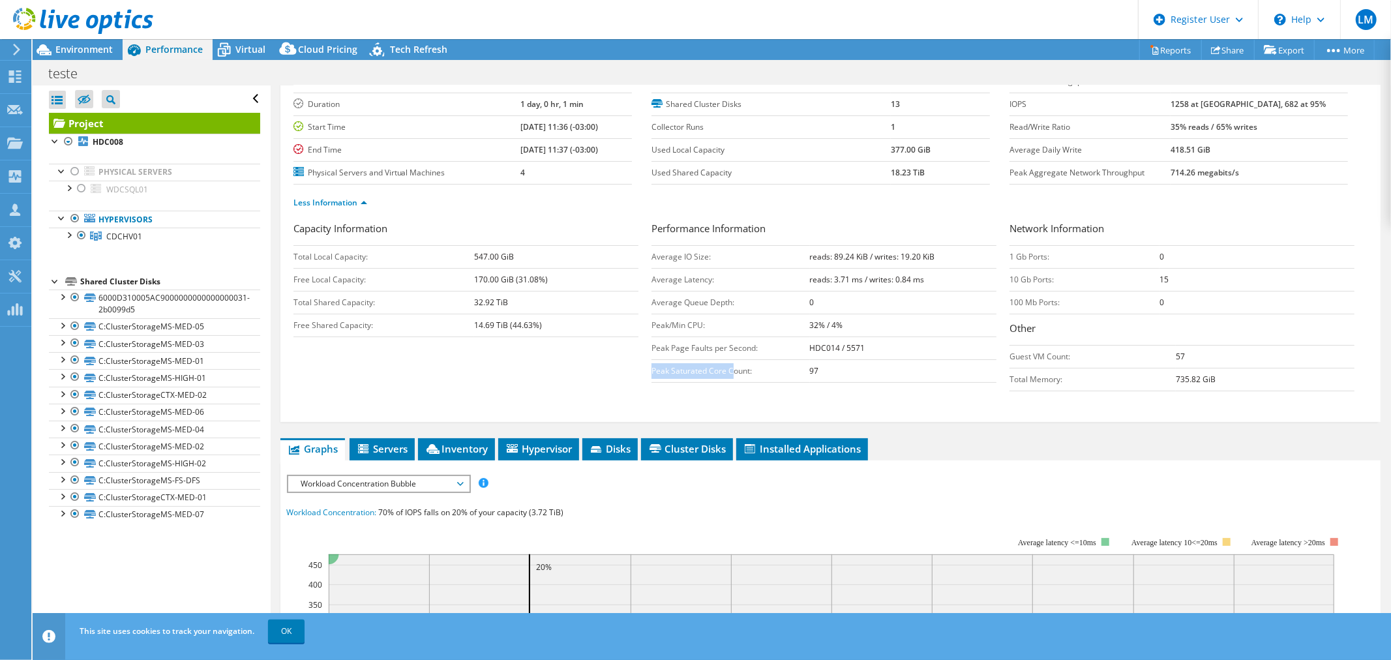
click at [655, 372] on td "Peak Saturated Core Count:" at bounding box center [730, 370] width 158 height 23
drag, startPoint x: 647, startPoint y: 372, endPoint x: 822, endPoint y: 372, distance: 174.7
click at [822, 372] on tr "Peak Saturated Core Count: 97" at bounding box center [823, 370] width 345 height 23
click at [818, 372] on td "97" at bounding box center [903, 370] width 186 height 23
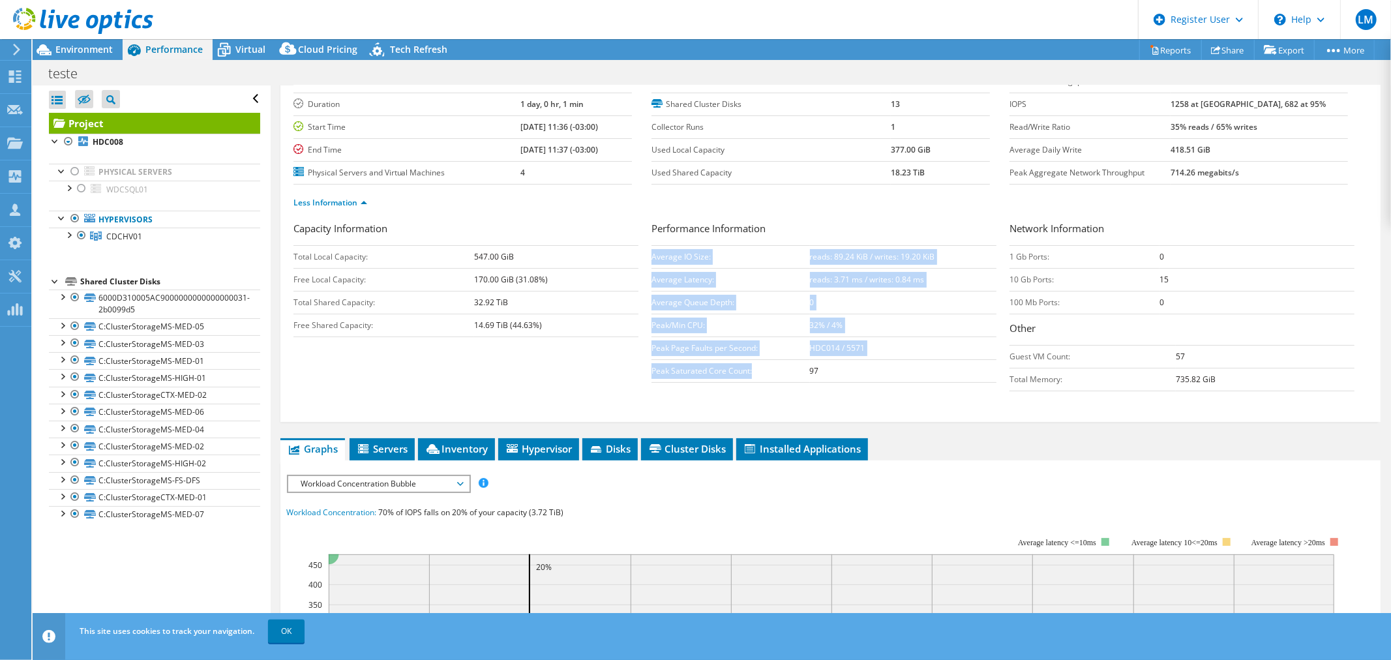
drag, startPoint x: 646, startPoint y: 372, endPoint x: 771, endPoint y: 378, distance: 125.3
click at [771, 378] on div "Capacity Information Total Local Capacity: 547.00 GiB Free Local Capacity: 170.…" at bounding box center [830, 309] width 1074 height 177
click at [771, 378] on td "Peak Saturated Core Count:" at bounding box center [730, 370] width 158 height 23
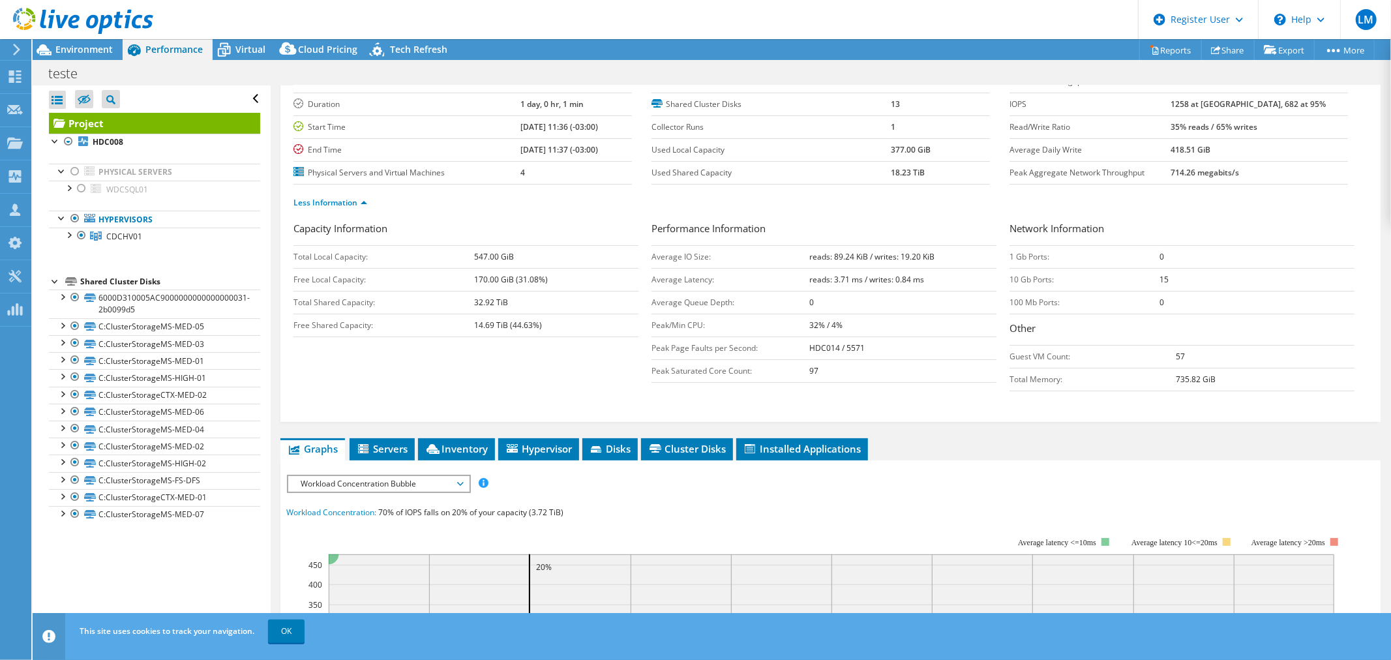
click at [810, 368] on b "97" at bounding box center [814, 370] width 9 height 11
click at [784, 380] on td "Peak Saturated Core Count:" at bounding box center [730, 370] width 158 height 23
drag, startPoint x: 803, startPoint y: 370, endPoint x: 810, endPoint y: 370, distance: 7.2
click at [810, 370] on tr "Peak Saturated Core Count: 97" at bounding box center [823, 370] width 345 height 23
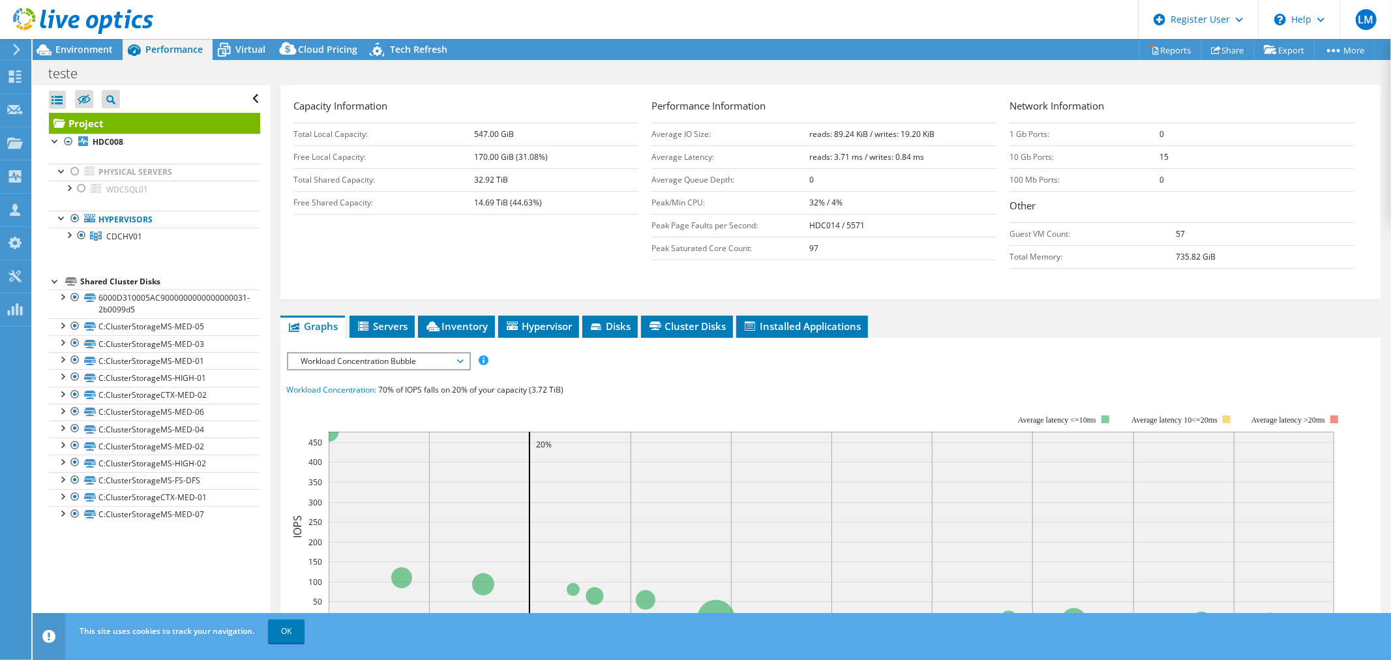
scroll to position [222, 0]
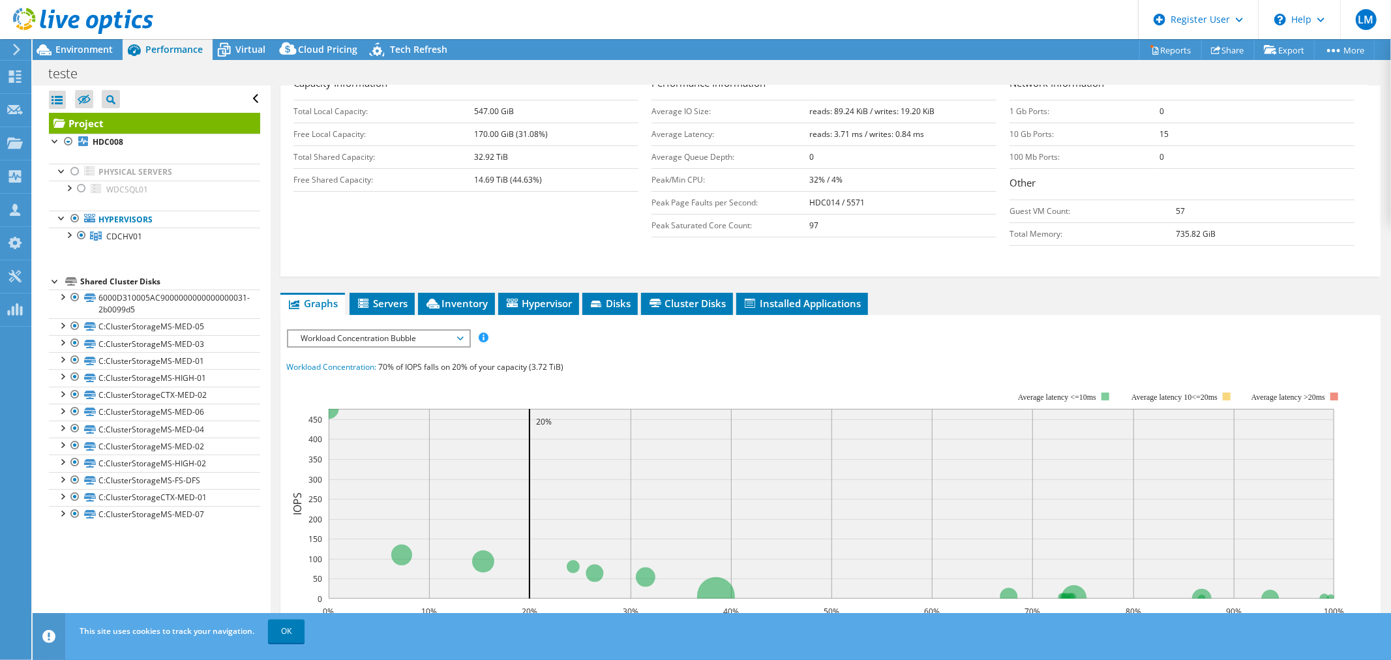
click at [422, 342] on span "Workload Concentration Bubble" at bounding box center [379, 339] width 168 height 16
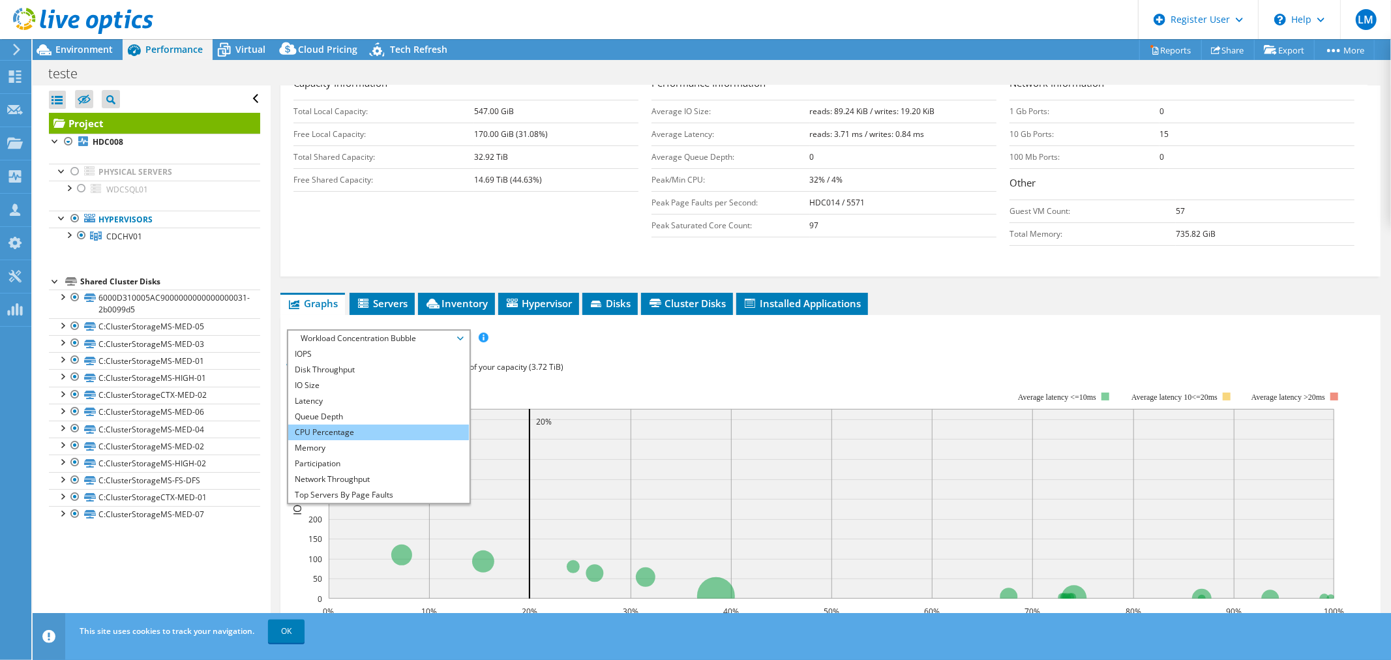
click at [363, 424] on li "CPU Percentage" at bounding box center [378, 432] width 181 height 16
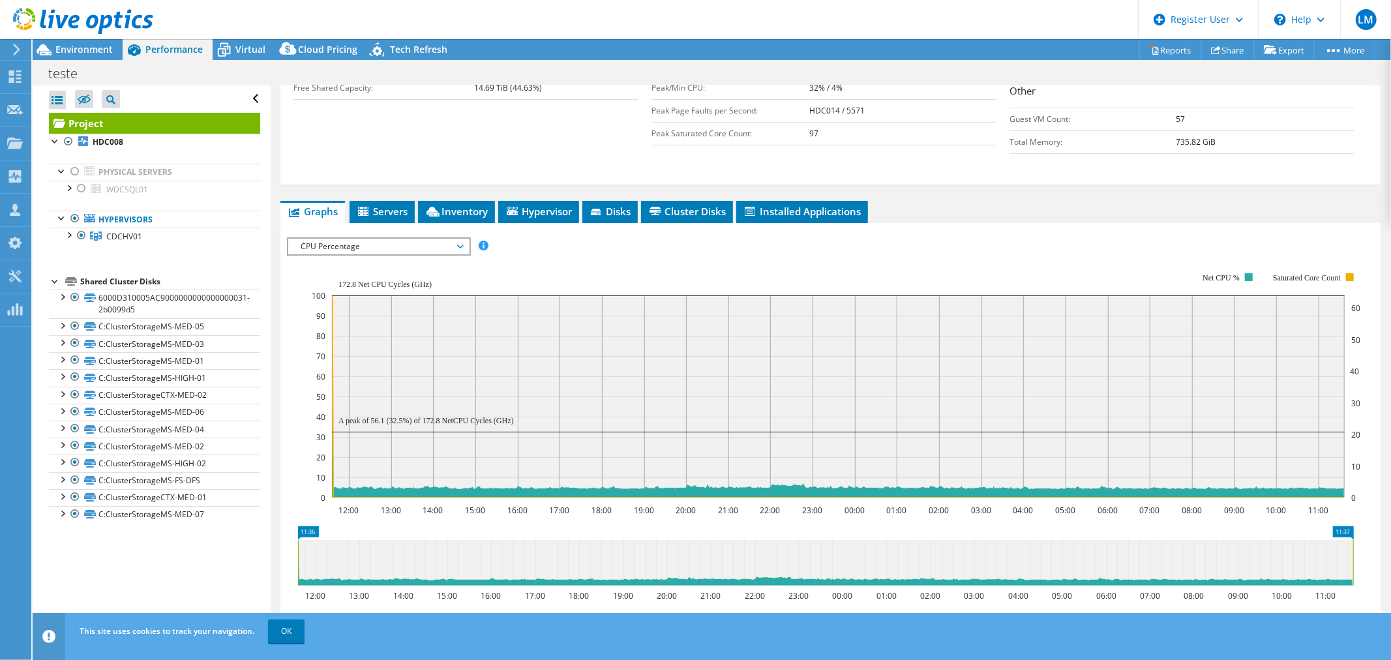
scroll to position [295, 0]
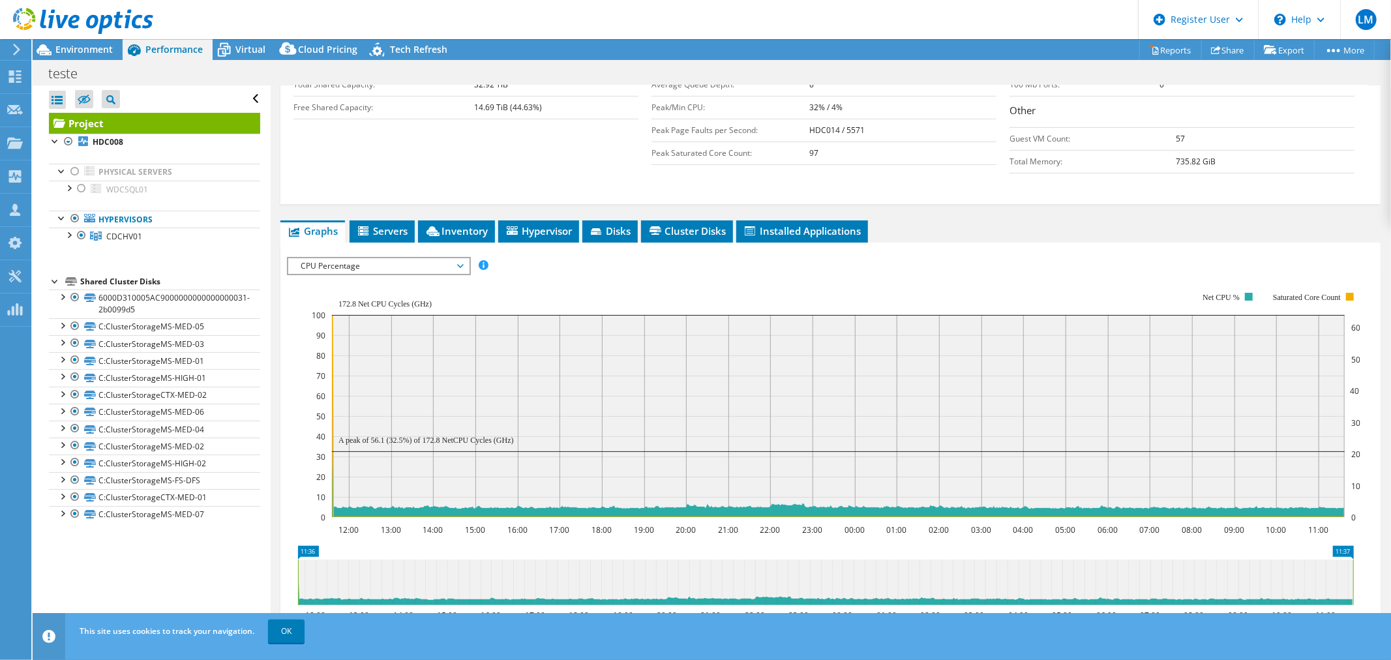
click at [443, 262] on span "CPU Percentage" at bounding box center [379, 266] width 168 height 16
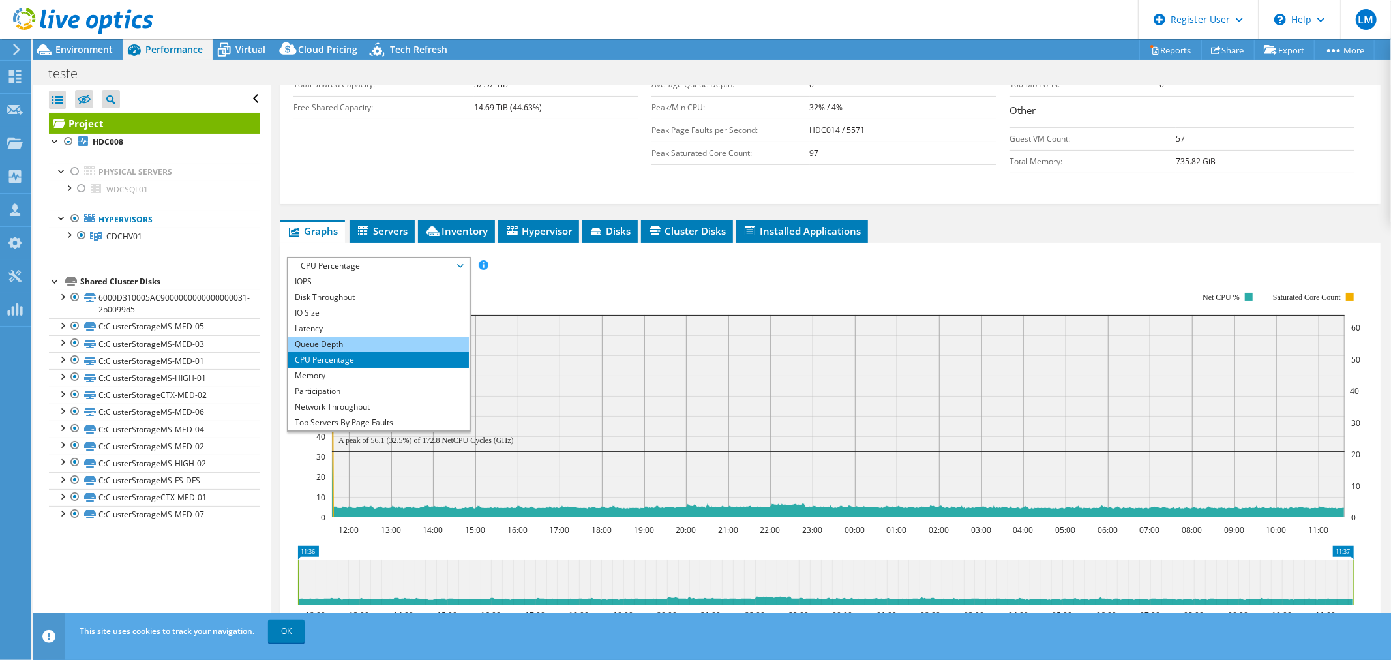
click at [357, 336] on li "Queue Depth" at bounding box center [378, 344] width 181 height 16
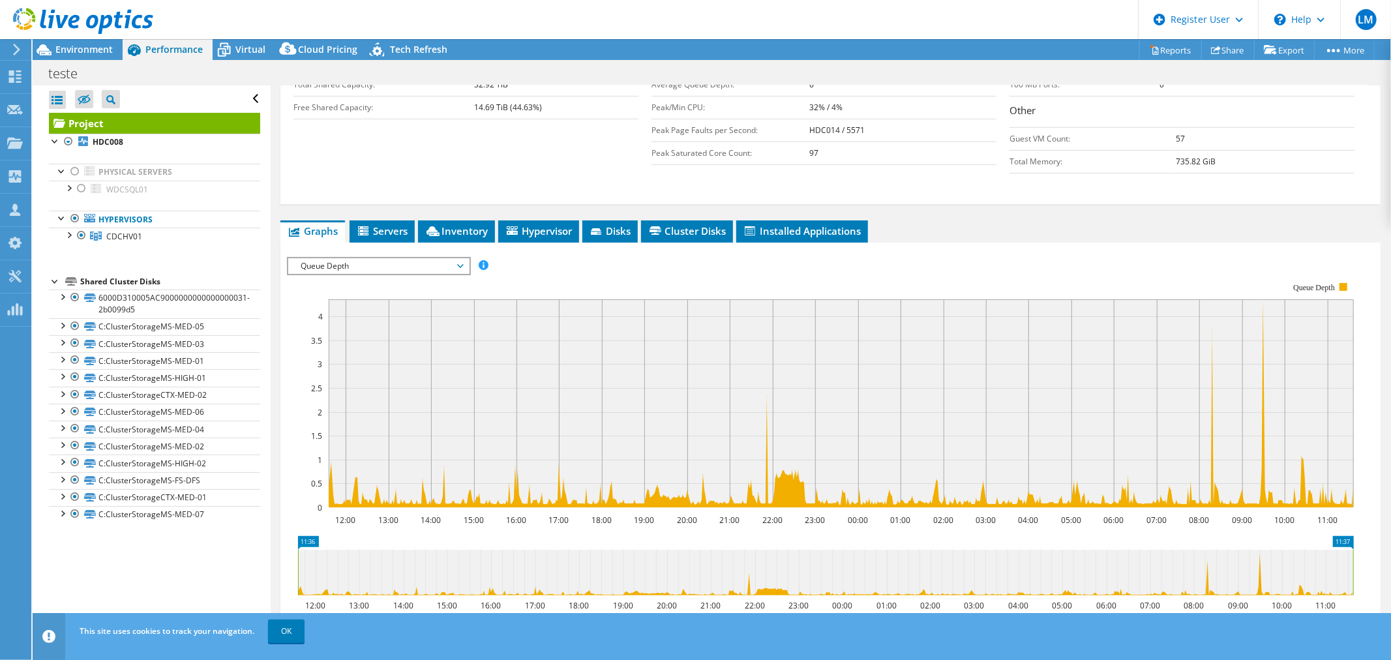
scroll to position [367, 0]
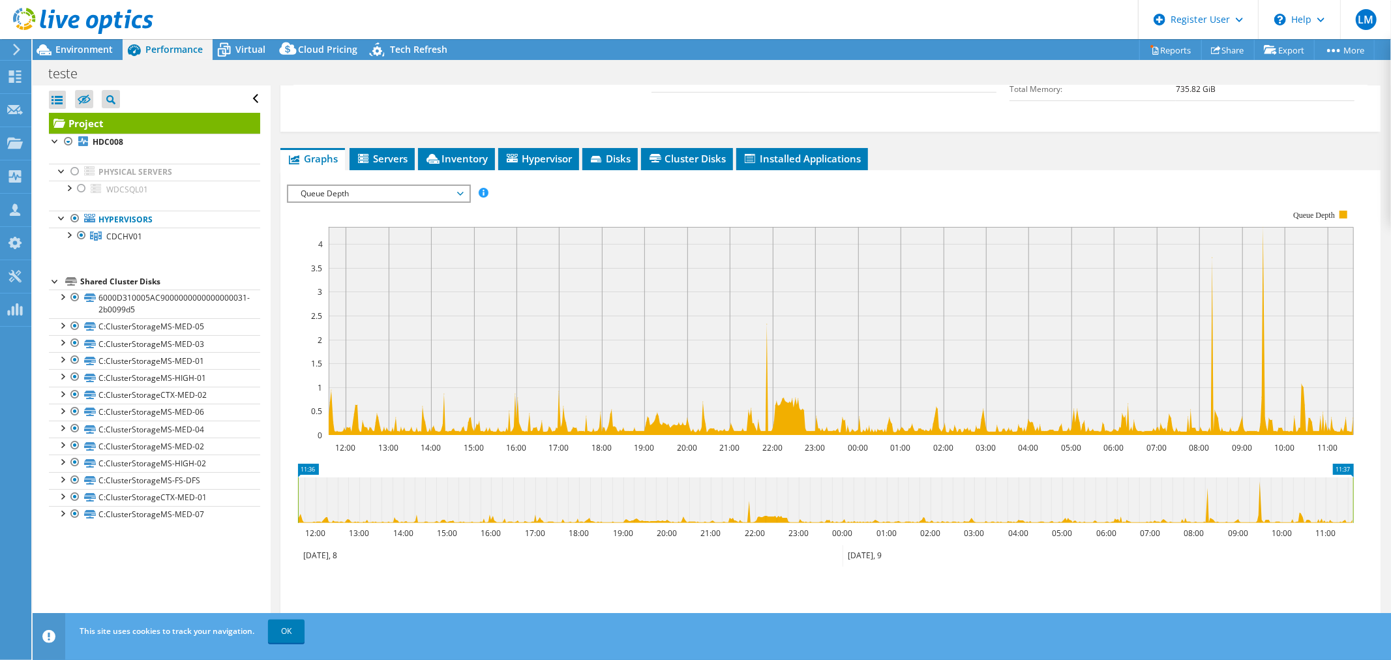
click at [464, 187] on span "Queue Depth" at bounding box center [378, 194] width 181 height 16
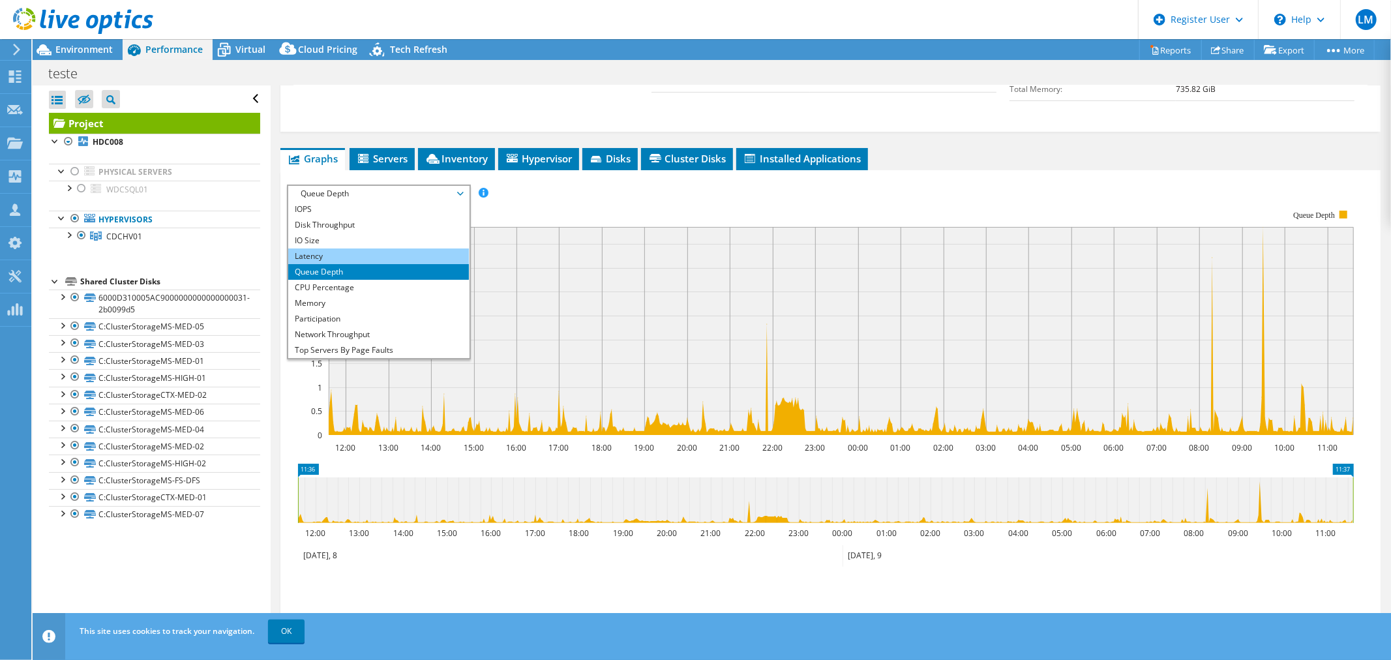
click at [377, 248] on li "Latency" at bounding box center [378, 256] width 181 height 16
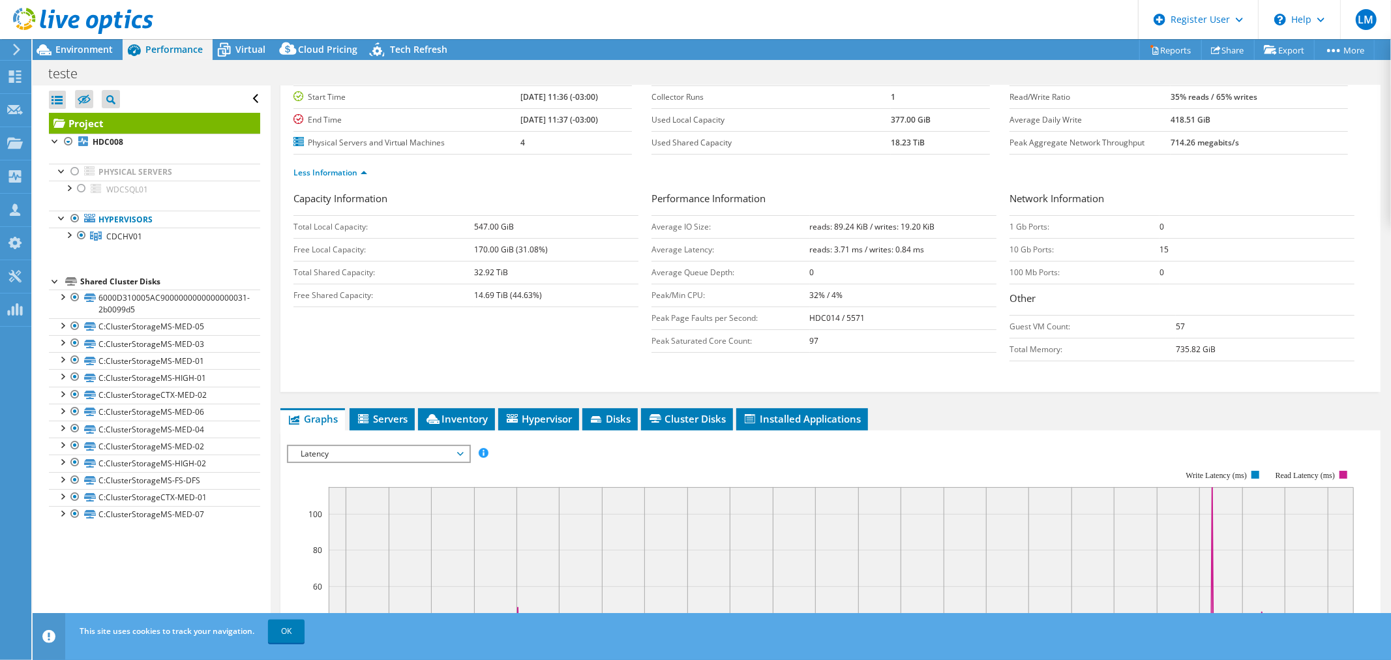
scroll to position [101, 0]
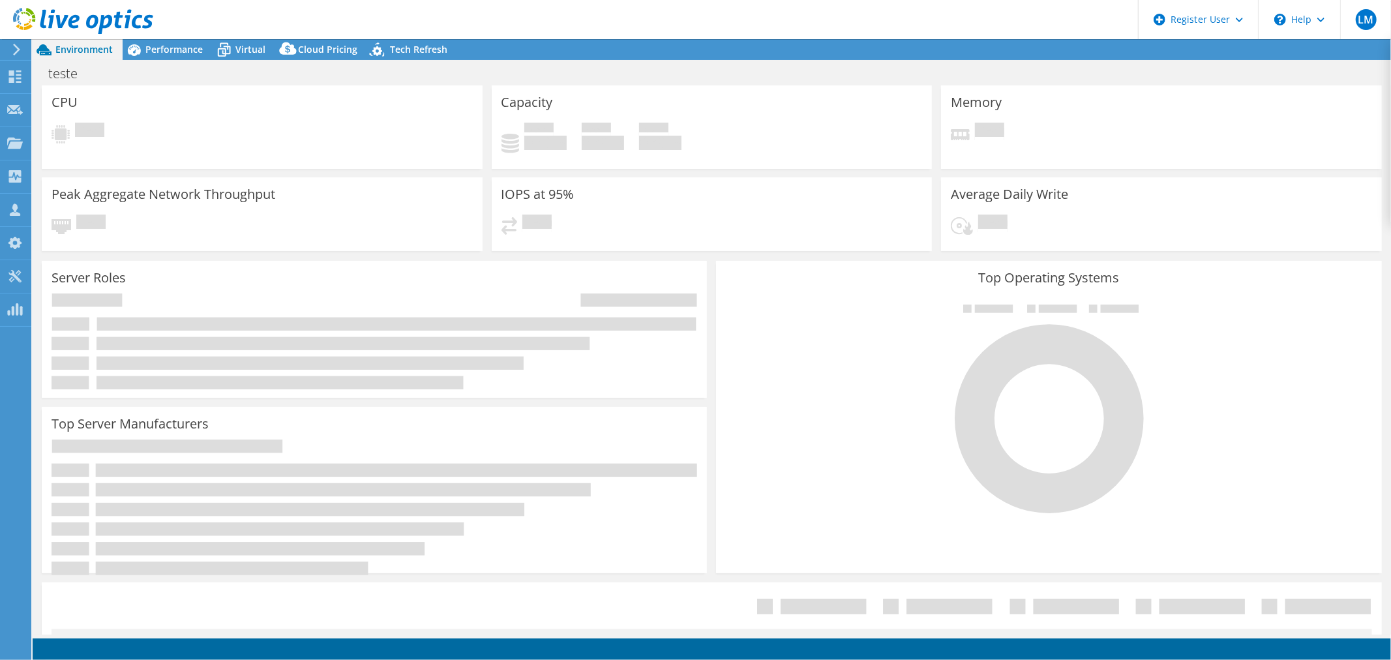
select select "SelectRegion"
select select "USD"
select select "SouthAmerica"
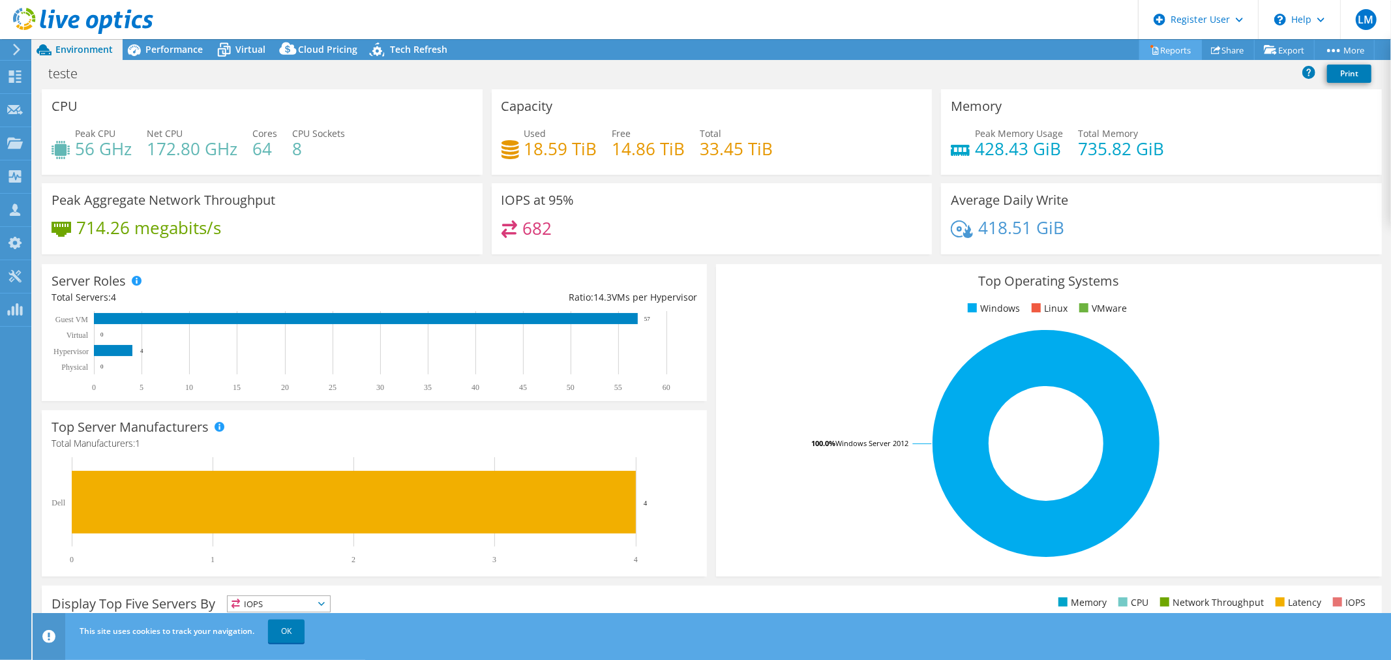
click at [1161, 52] on link "Reports" at bounding box center [1170, 50] width 63 height 20
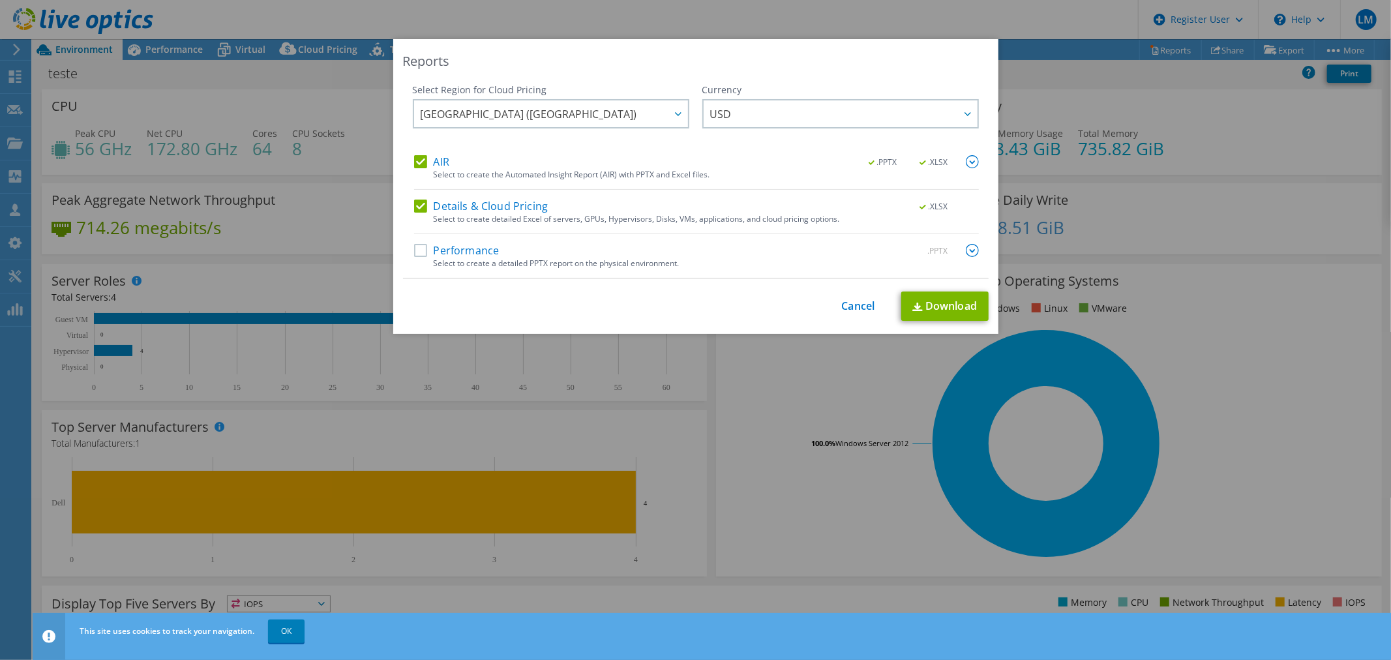
click at [467, 252] on label "Performance" at bounding box center [456, 250] width 85 height 13
click at [0, 0] on input "Performance" at bounding box center [0, 0] width 0 height 0
click at [850, 310] on link "Cancel" at bounding box center [858, 306] width 33 height 12
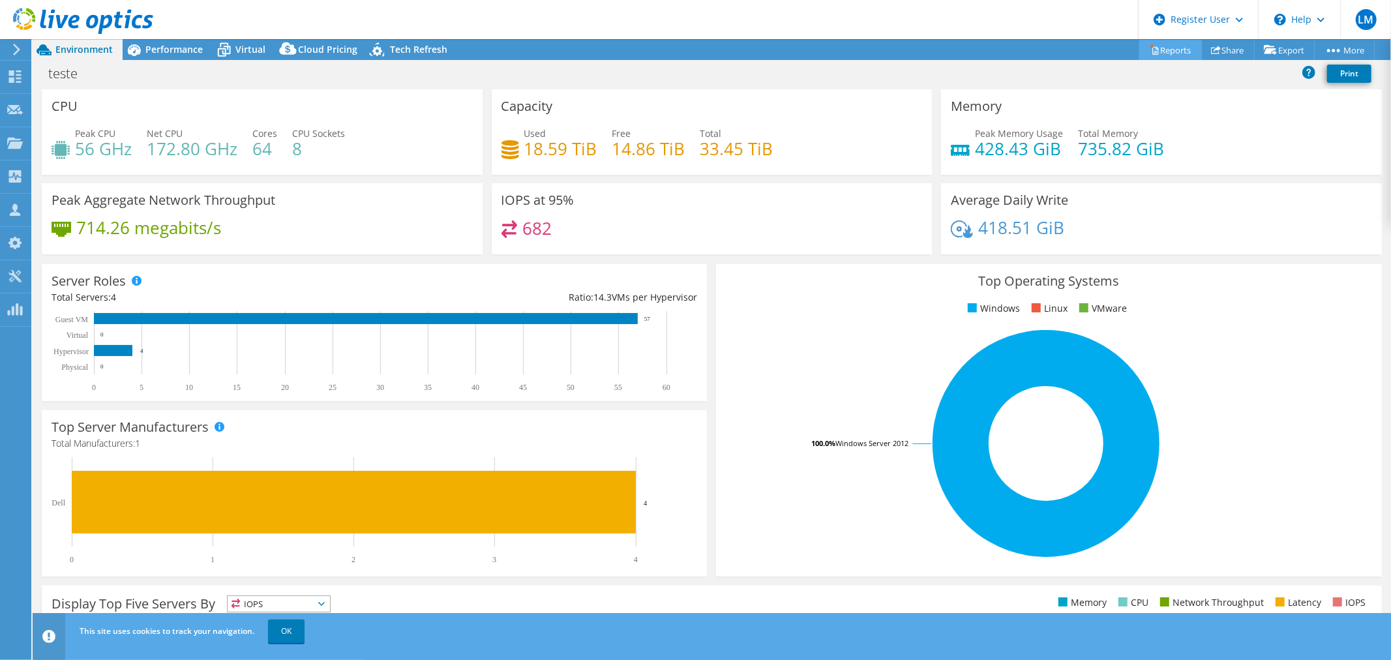
click at [1150, 49] on icon at bounding box center [1155, 50] width 10 height 10
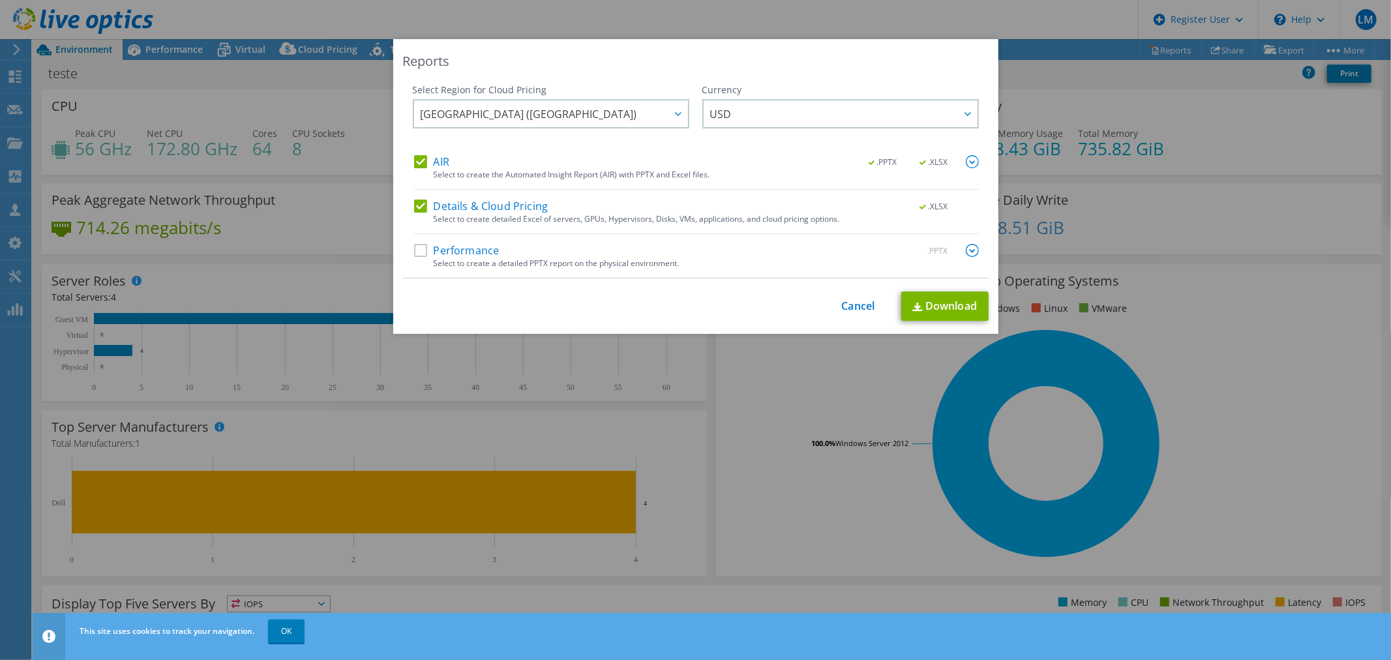
click at [479, 248] on label "Performance" at bounding box center [456, 250] width 85 height 13
click at [0, 0] on input "Performance" at bounding box center [0, 0] width 0 height 0
click at [849, 304] on link "Cancel" at bounding box center [858, 306] width 33 height 12
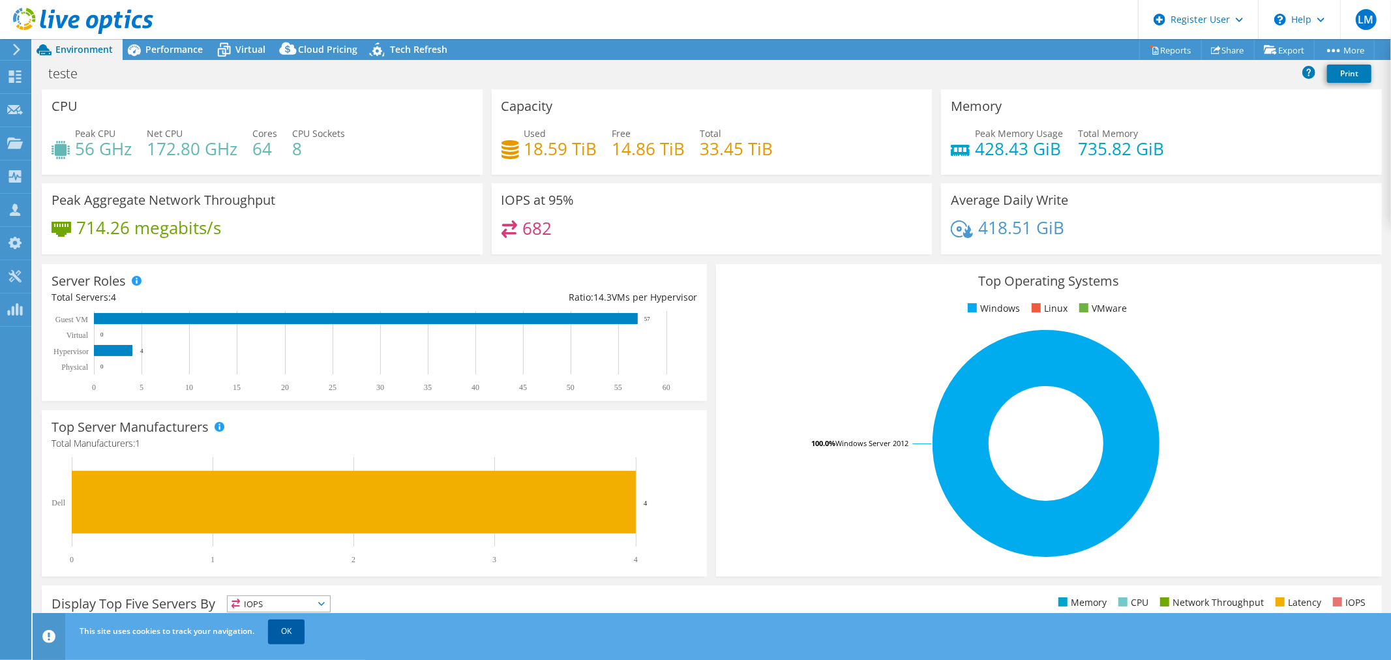
click at [282, 635] on link "OK" at bounding box center [286, 630] width 37 height 23
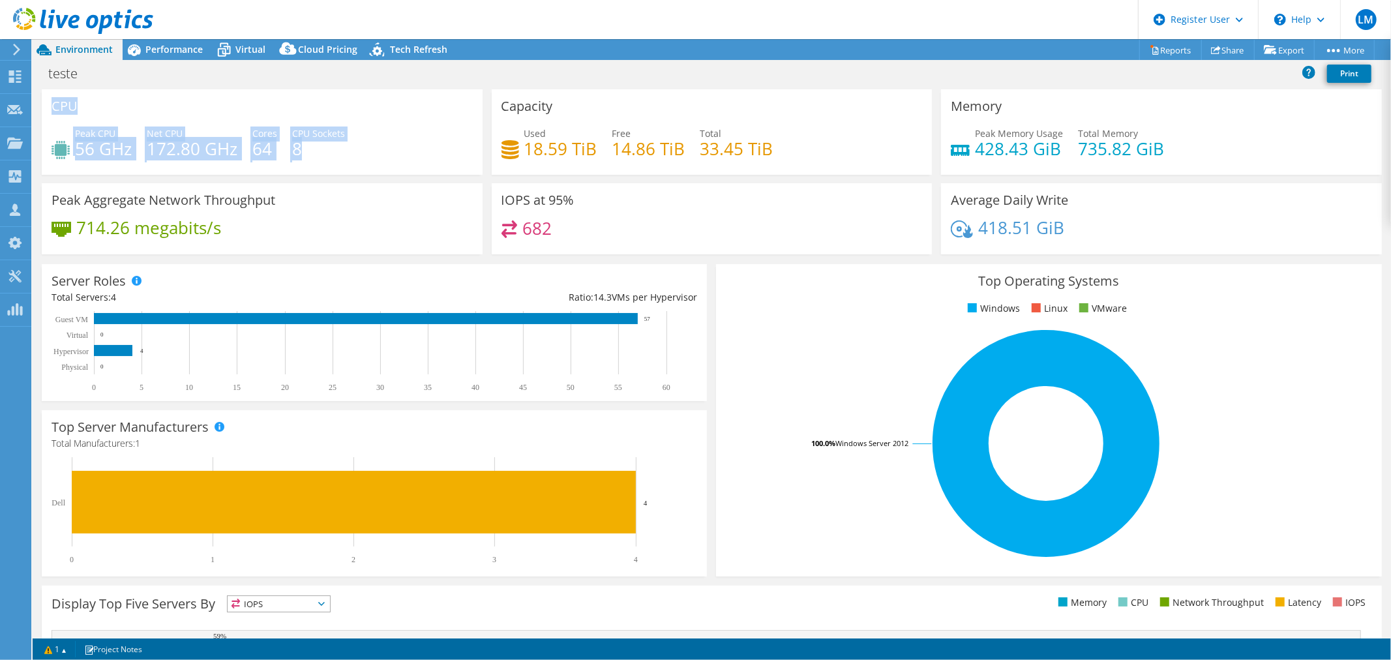
drag, startPoint x: 50, startPoint y: 101, endPoint x: 317, endPoint y: 142, distance: 270.5
click at [317, 142] on div "CPU Peak CPU 56 GHz Net CPU 172.80 GHz Cores 64 CPU Sockets 8" at bounding box center [262, 131] width 441 height 85
click at [357, 153] on div "Peak CPU 56 GHz Net CPU 172.80 GHz Cores 64 CPU Sockets 8" at bounding box center [262, 147] width 421 height 42
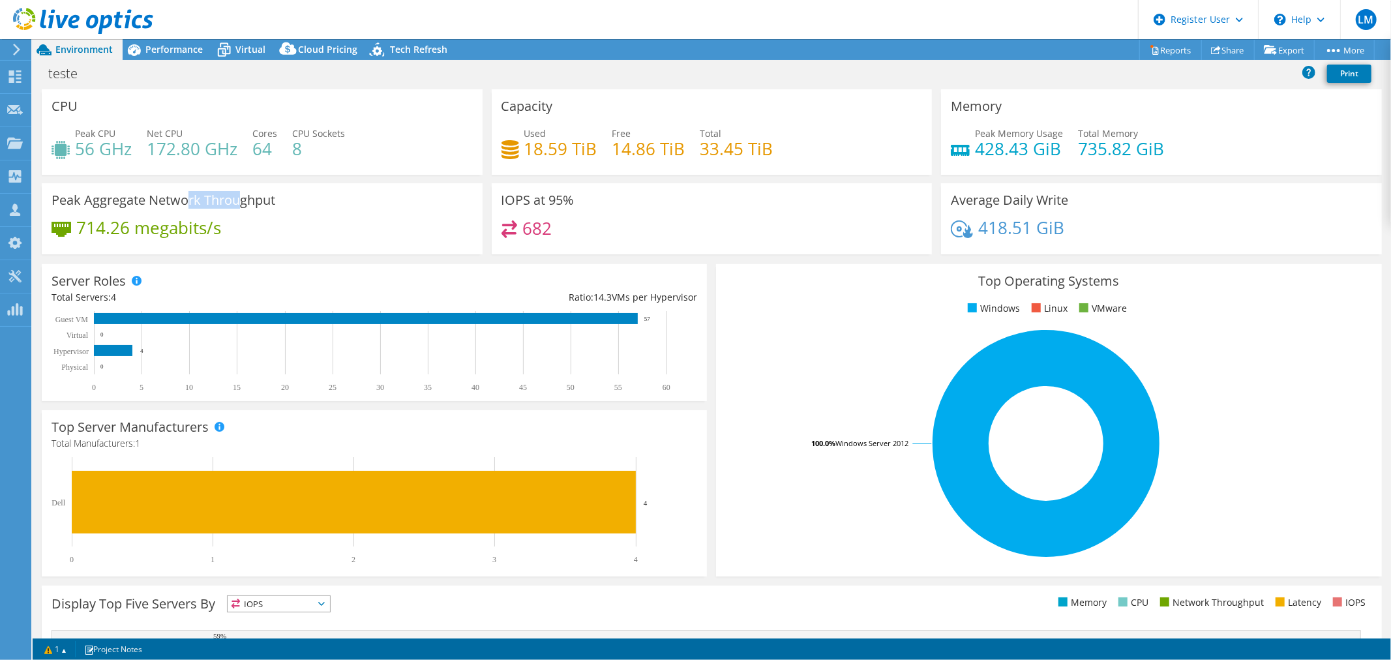
click at [238, 200] on h3 "Peak Aggregate Network Throughput" at bounding box center [164, 200] width 224 height 14
click at [307, 214] on div "Peak Aggregate Network Throughput 714.26 megabits/s" at bounding box center [262, 218] width 441 height 71
drag, startPoint x: 499, startPoint y: 199, endPoint x: 580, endPoint y: 196, distance: 80.9
click at [580, 196] on div "IOPS at 95% 682" at bounding box center [712, 218] width 441 height 71
click at [563, 203] on h3 "IOPS at 95%" at bounding box center [537, 200] width 73 height 14
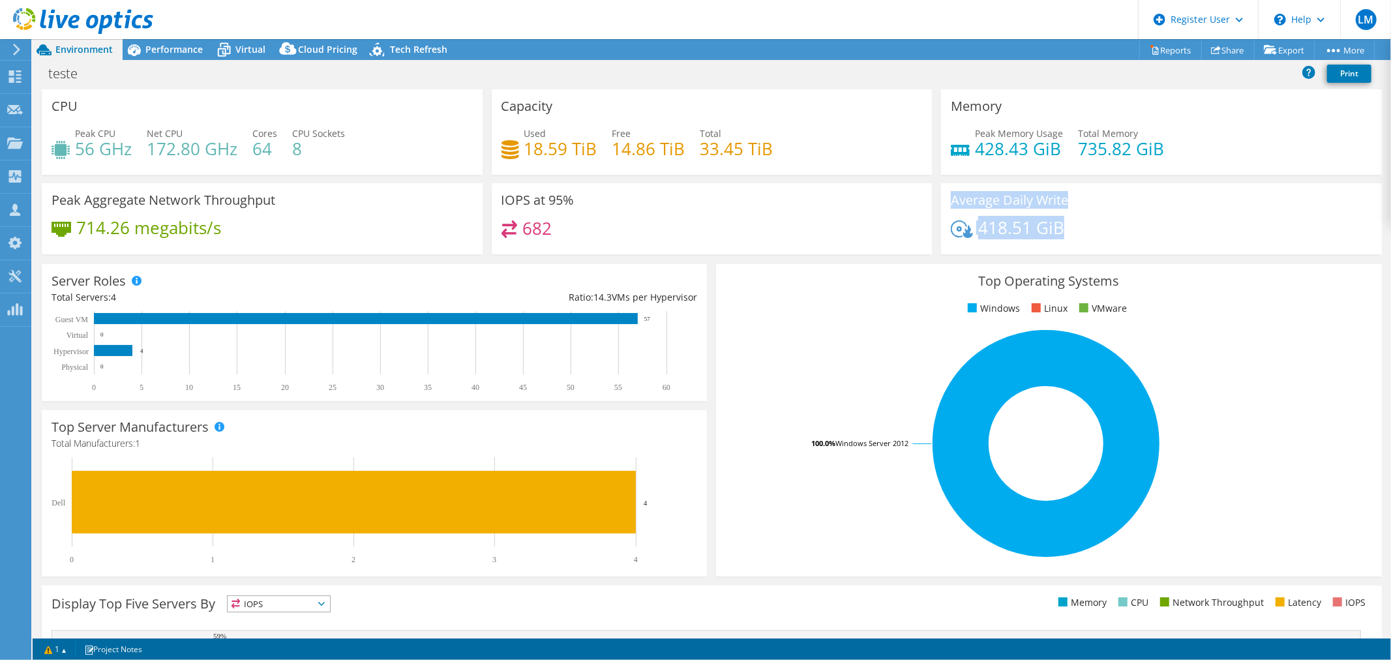
drag, startPoint x: 946, startPoint y: 200, endPoint x: 1060, endPoint y: 227, distance: 117.3
click at [1060, 227] on div "Average Daily Write 418.51 GiB" at bounding box center [1161, 218] width 441 height 71
click at [1072, 230] on div "418.51 GiB" at bounding box center [1161, 233] width 421 height 27
drag, startPoint x: 53, startPoint y: 503, endPoint x: 63, endPoint y: 502, distance: 9.8
click at [63, 502] on text "Dell" at bounding box center [59, 502] width 14 height 9
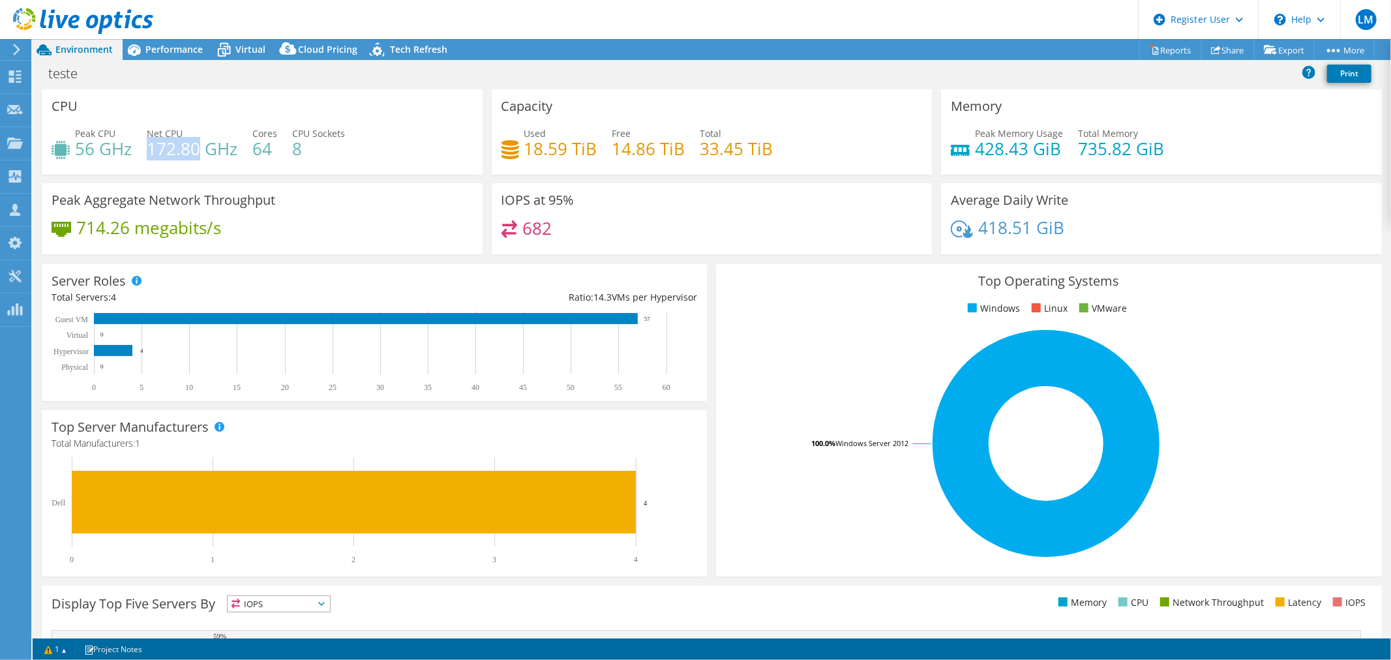
drag, startPoint x: 149, startPoint y: 149, endPoint x: 198, endPoint y: 148, distance: 49.6
click at [198, 148] on h4 "172.80 GHz" at bounding box center [192, 148] width 91 height 14
click at [166, 161] on div "Peak CPU 56 GHz Net CPU 172.80 GHz Cores 64 CPU Sockets 8" at bounding box center [262, 147] width 421 height 42
drag, startPoint x: 74, startPoint y: 146, endPoint x: 181, endPoint y: 146, distance: 106.9
click at [181, 146] on div "Peak CPU 56 GHz Net CPU 172.80 GHz Cores 64 CPU Sockets 8" at bounding box center [262, 147] width 421 height 42
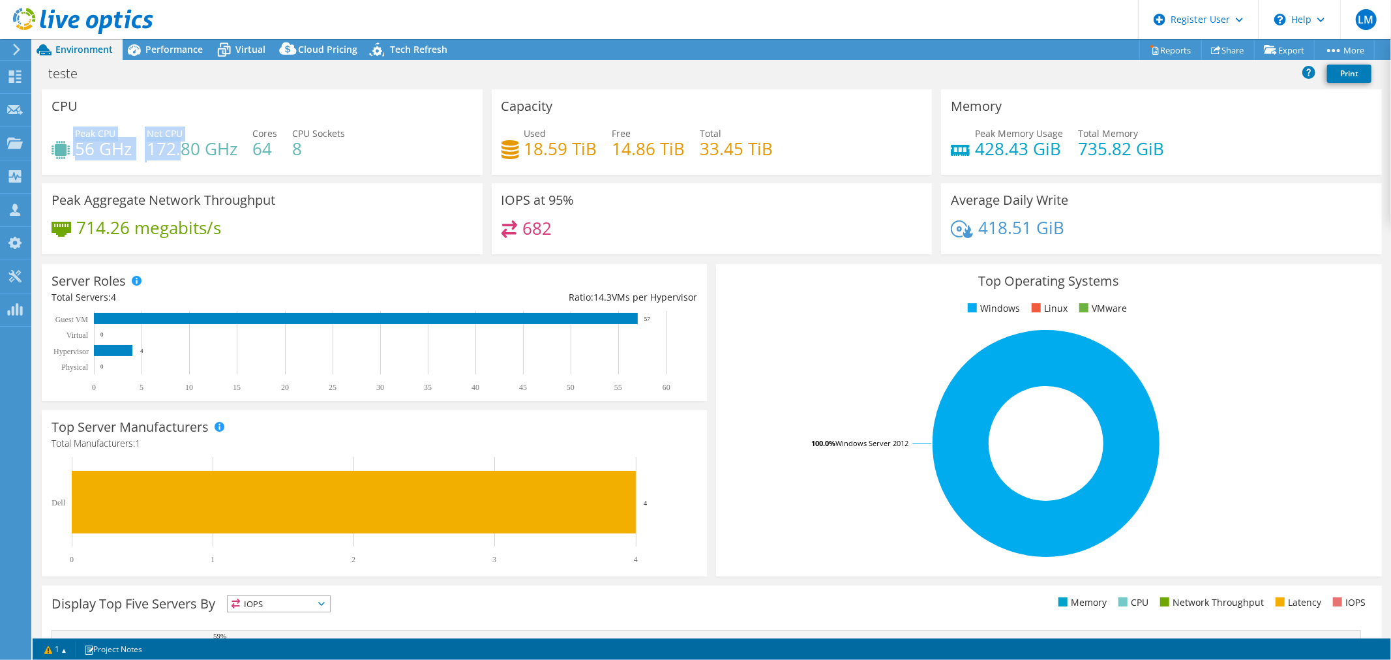
click at [181, 146] on h4 "172.80 GHz" at bounding box center [192, 148] width 91 height 14
drag, startPoint x: 153, startPoint y: 145, endPoint x: 203, endPoint y: 146, distance: 50.2
click at [203, 146] on h4 "172.80 GHz" at bounding box center [192, 148] width 91 height 14
drag, startPoint x: 255, startPoint y: 149, endPoint x: 270, endPoint y: 149, distance: 15.0
click at [270, 149] on h4 "64" at bounding box center [264, 148] width 25 height 14
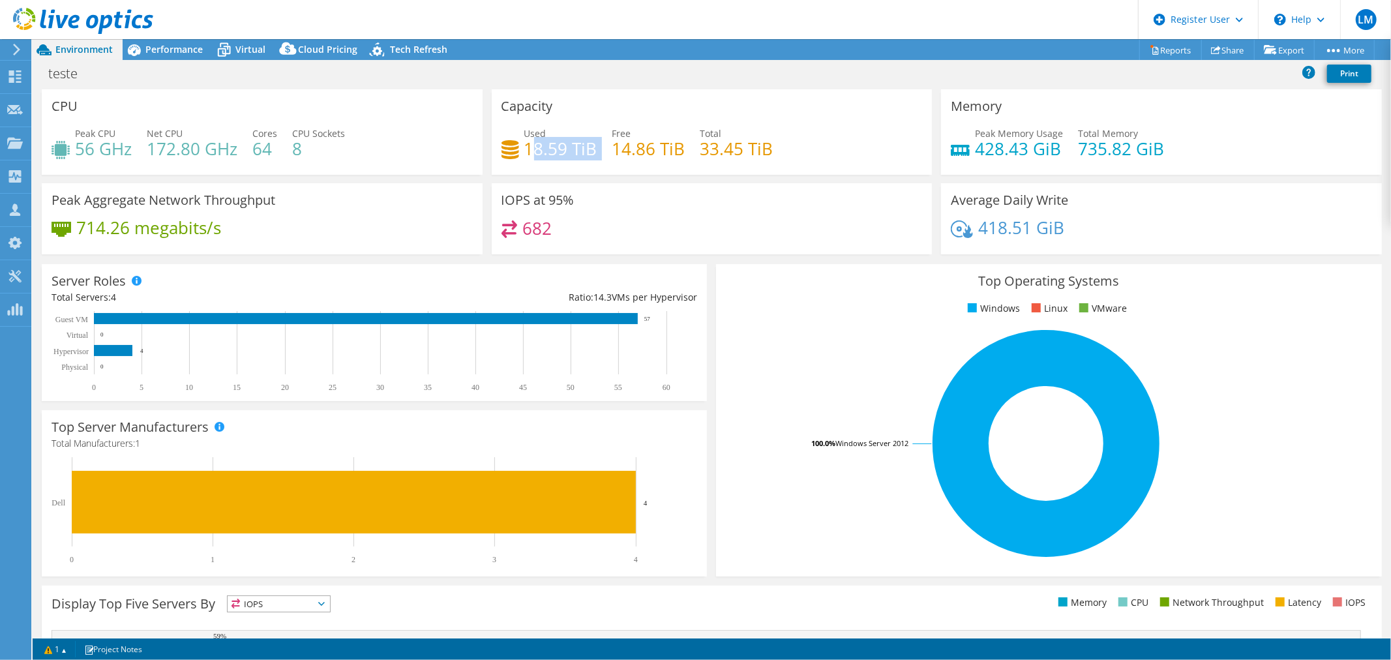
drag, startPoint x: 528, startPoint y: 150, endPoint x: 606, endPoint y: 153, distance: 78.3
click at [606, 153] on div "Used 18.59 TiB Free 14.86 TiB Total 33.45 TiB" at bounding box center [711, 147] width 421 height 42
click at [636, 153] on h4 "14.86 TiB" at bounding box center [648, 148] width 73 height 14
drag, startPoint x: 698, startPoint y: 143, endPoint x: 764, endPoint y: 142, distance: 66.5
click at [764, 142] on h4 "33.45 TiB" at bounding box center [736, 148] width 73 height 14
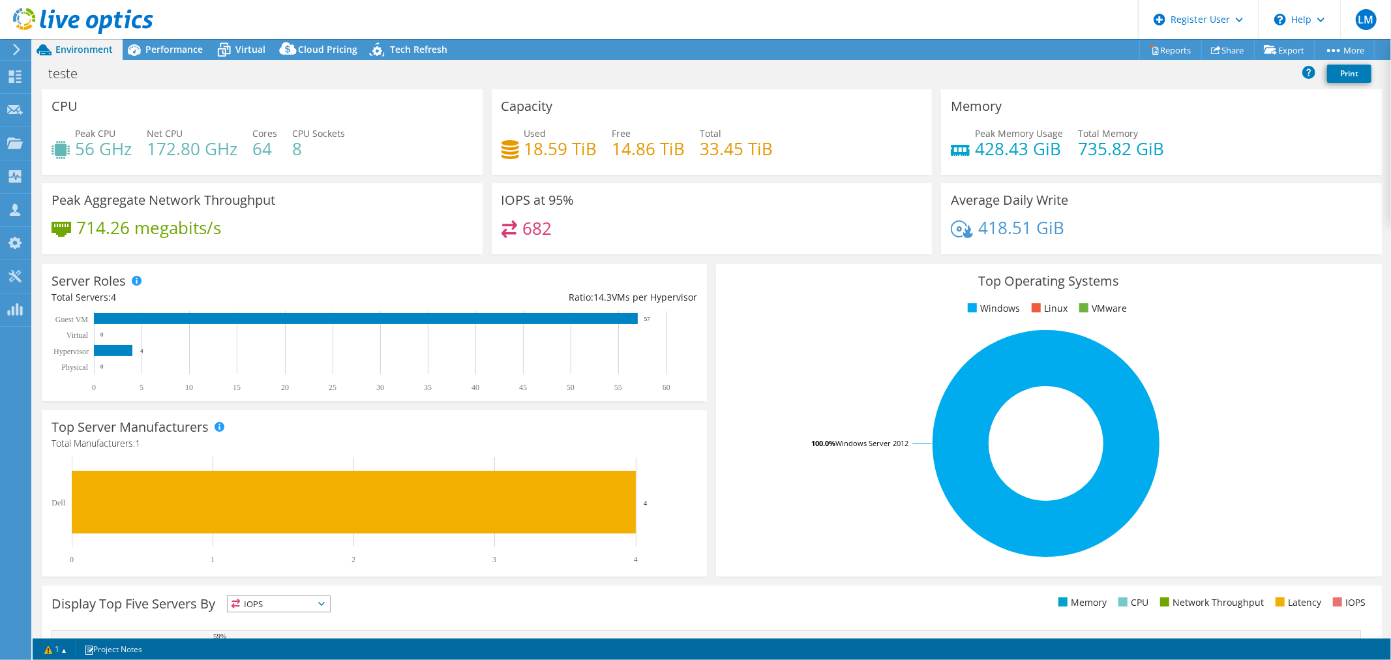
click at [624, 134] on span "Free" at bounding box center [621, 133] width 19 height 12
drag, startPoint x: 523, startPoint y: 142, endPoint x: 587, endPoint y: 143, distance: 64.6
click at [587, 143] on h4 "18.59 TiB" at bounding box center [560, 148] width 73 height 14
click at [565, 145] on h4 "18.59 TiB" at bounding box center [560, 148] width 73 height 14
drag, startPoint x: 523, startPoint y: 143, endPoint x: 587, endPoint y: 145, distance: 64.6
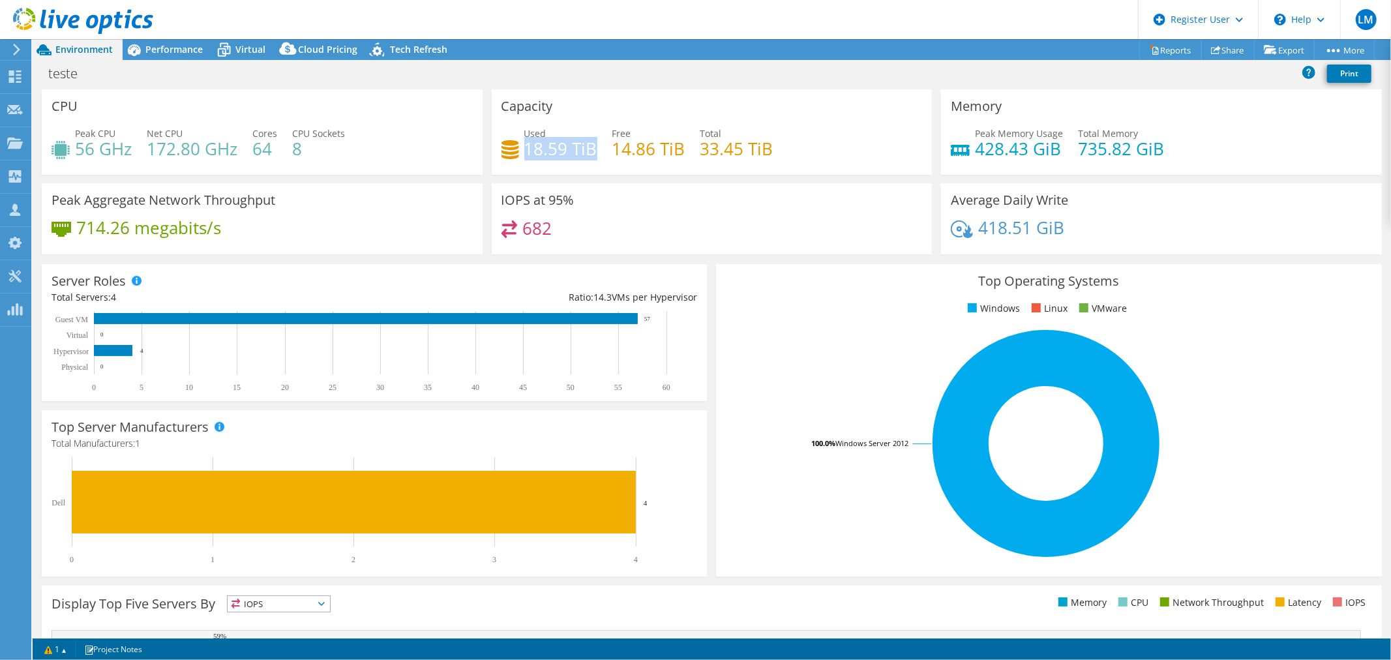
click at [587, 145] on h4 "18.59 TiB" at bounding box center [560, 148] width 73 height 14
drag, startPoint x: 969, startPoint y: 145, endPoint x: 1037, endPoint y: 145, distance: 68.5
click at [1059, 141] on div "Peak Memory Usage 428.43 GiB Total Memory 735.82 GiB" at bounding box center [1161, 147] width 421 height 42
click at [1037, 145] on h4 "428.43 GiB" at bounding box center [1019, 148] width 88 height 14
